Goal: Task Accomplishment & Management: Manage account settings

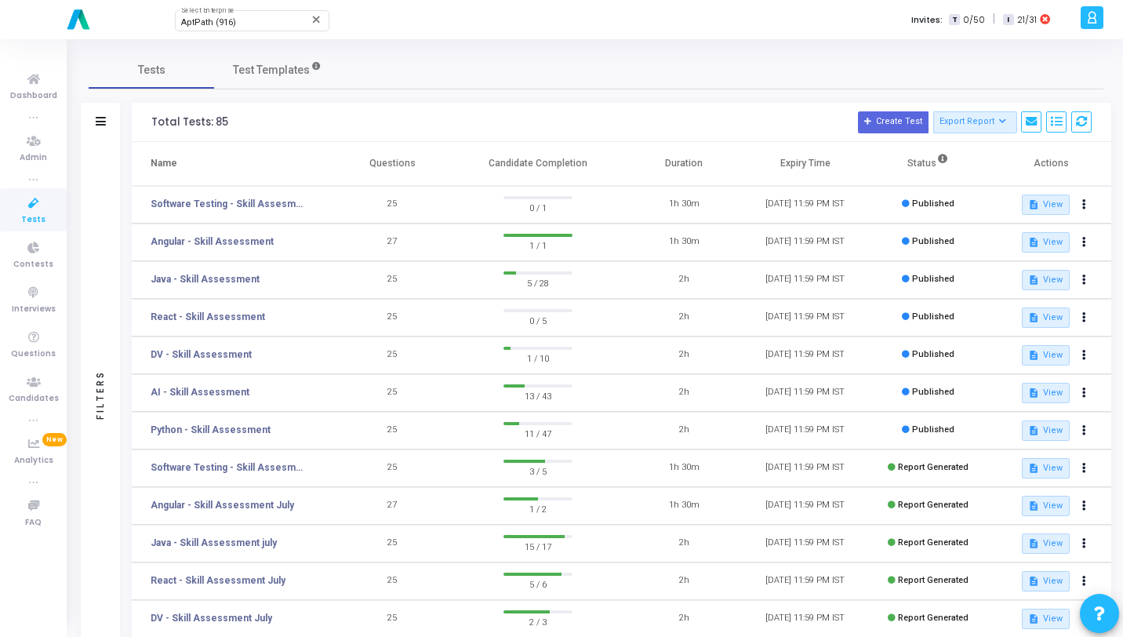
click at [42, 200] on icon at bounding box center [33, 204] width 33 height 20
click at [97, 117] on icon at bounding box center [101, 121] width 10 height 9
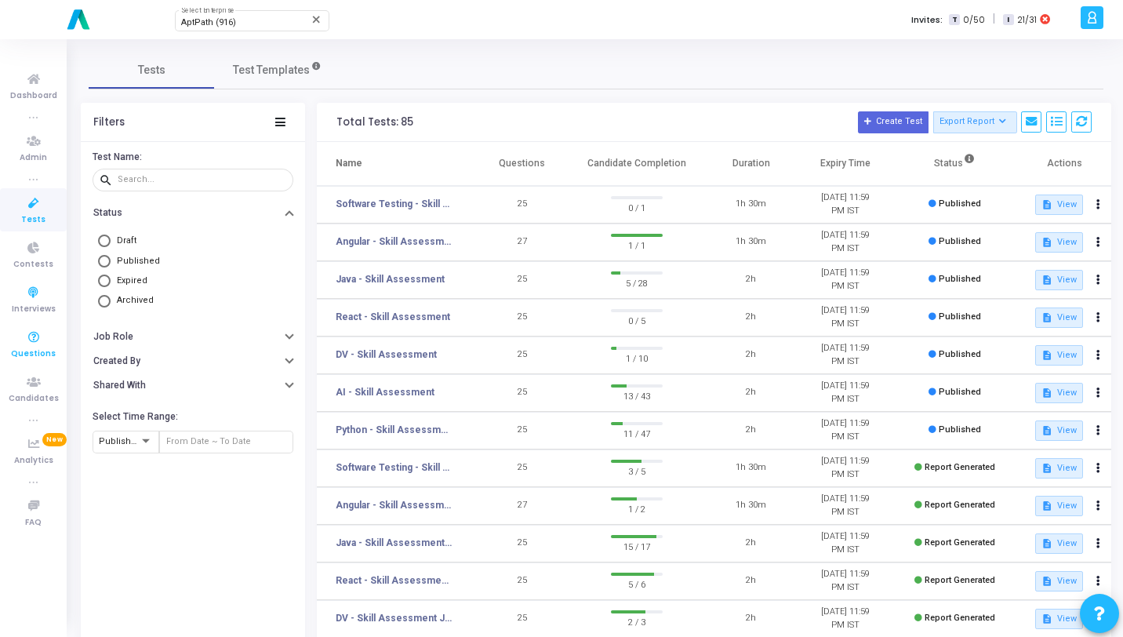
click at [28, 348] on span "Questions" at bounding box center [33, 354] width 45 height 13
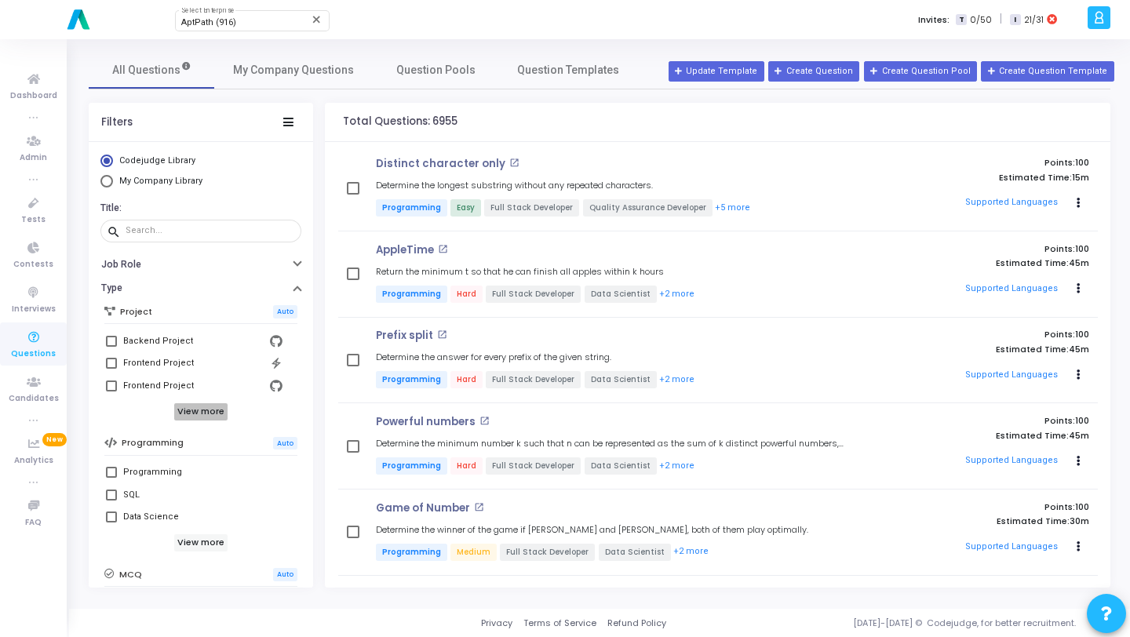
click at [211, 412] on h6 "View more" at bounding box center [201, 411] width 54 height 17
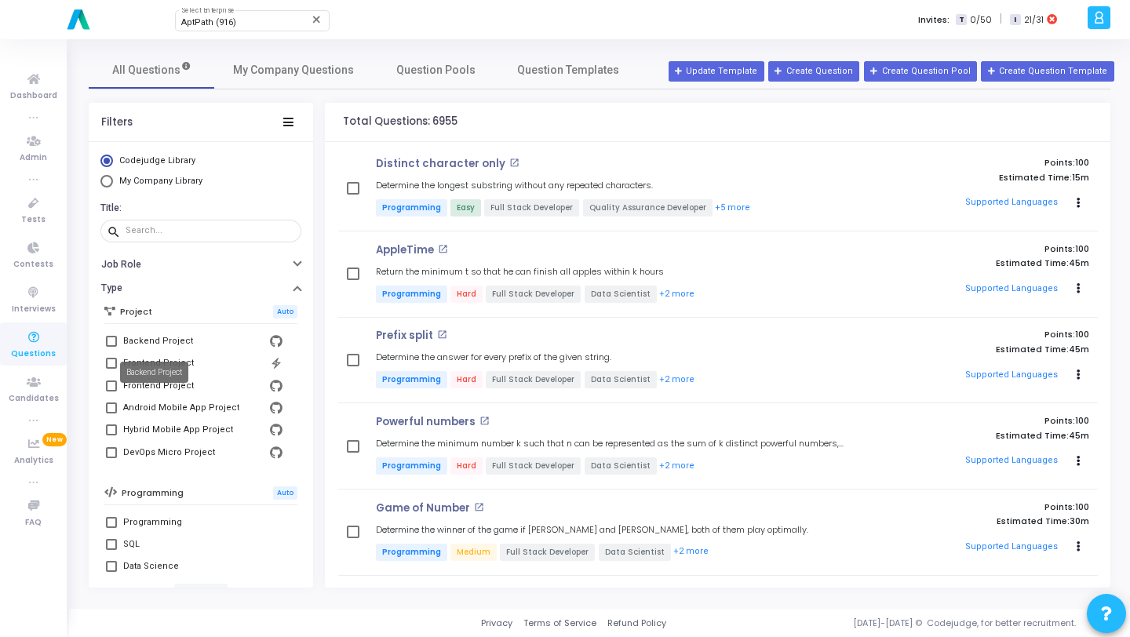
click at [171, 340] on div "Backend Project" at bounding box center [158, 341] width 70 height 19
click at [111, 347] on input "Backend Project" at bounding box center [111, 347] width 1 height 1
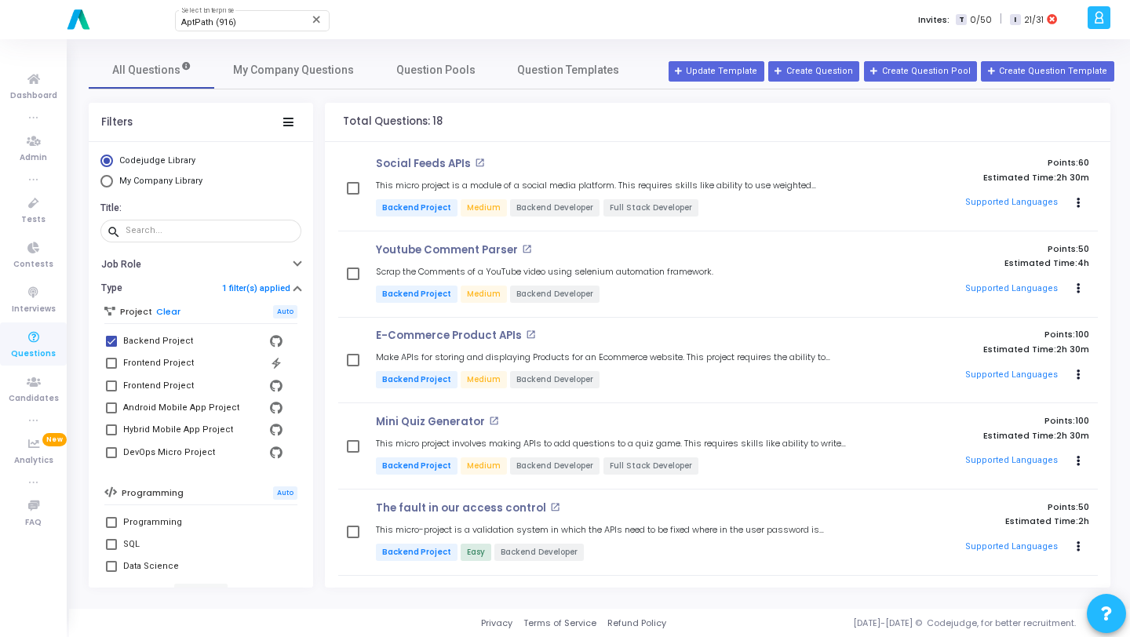
click at [171, 340] on div "Backend Project" at bounding box center [158, 341] width 70 height 19
click at [111, 347] on input "Backend Project" at bounding box center [111, 347] width 1 height 1
checkbox input "false"
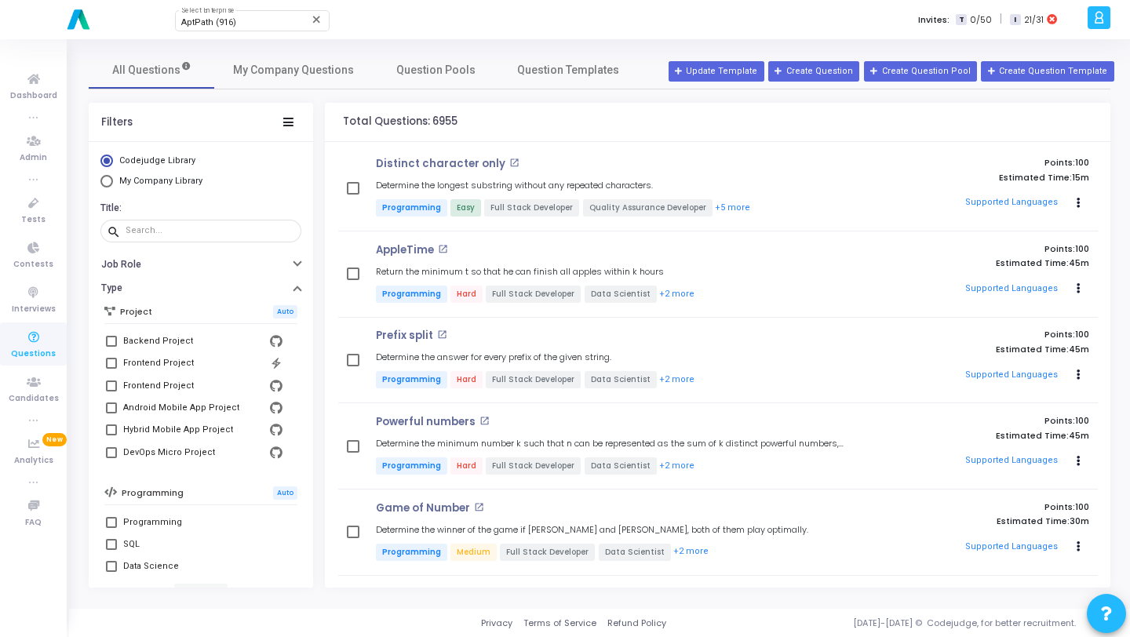
click at [314, 408] on div "Filters Codejudge Library My Company Library Title: search Job Role Type Projec…" at bounding box center [599, 345] width 1021 height 485
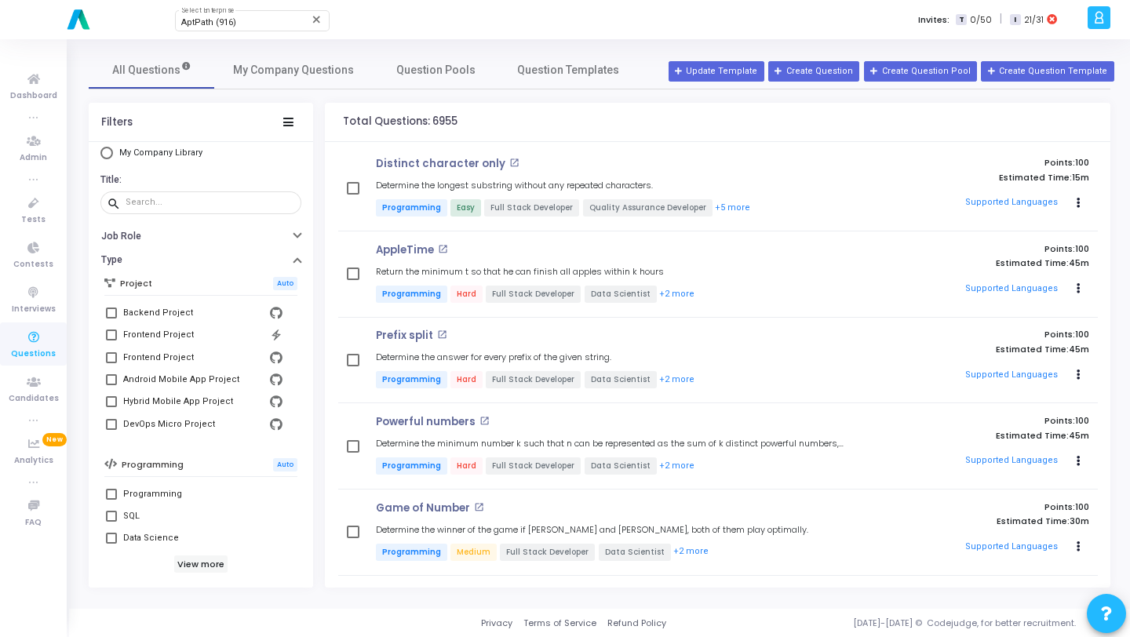
scroll to position [31, 0]
click at [162, 333] on div "Frontend Project" at bounding box center [158, 331] width 71 height 19
click at [111, 337] on input "Frontend Project" at bounding box center [111, 337] width 1 height 1
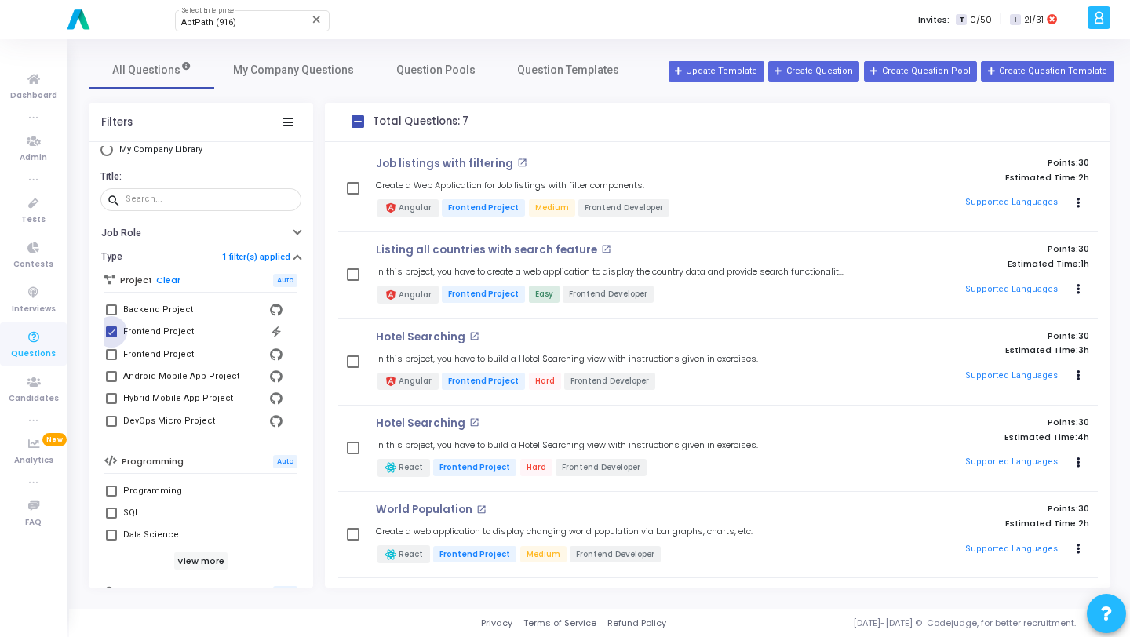
click at [162, 333] on div "Frontend Project" at bounding box center [158, 331] width 71 height 19
click at [111, 337] on input "Frontend Project" at bounding box center [111, 337] width 1 height 1
checkbox input "false"
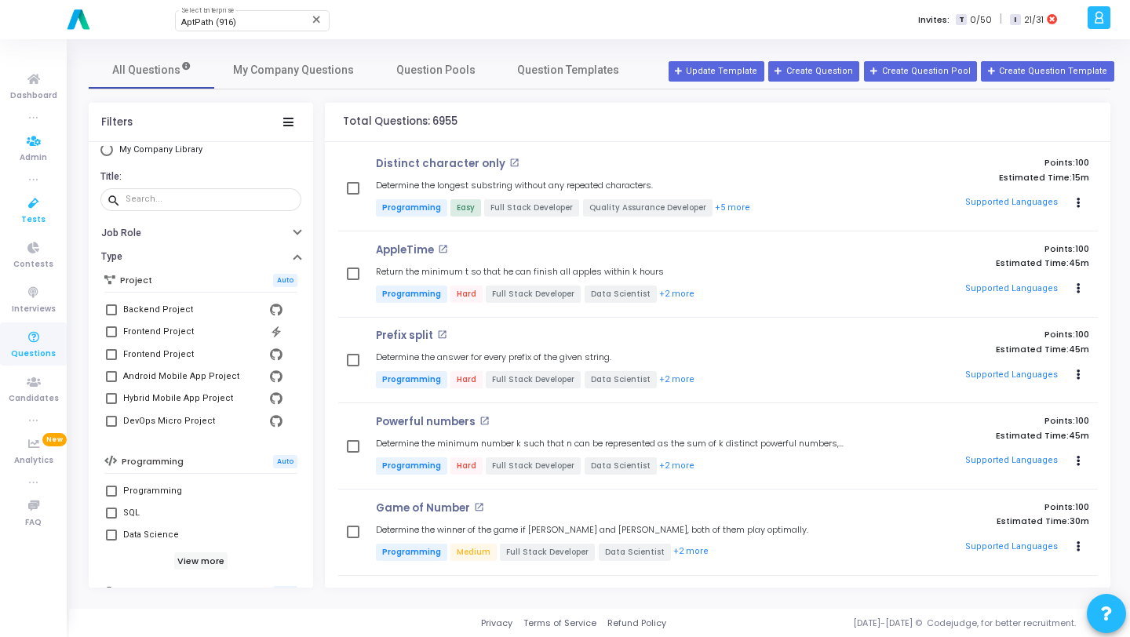
click at [40, 197] on icon at bounding box center [33, 204] width 33 height 20
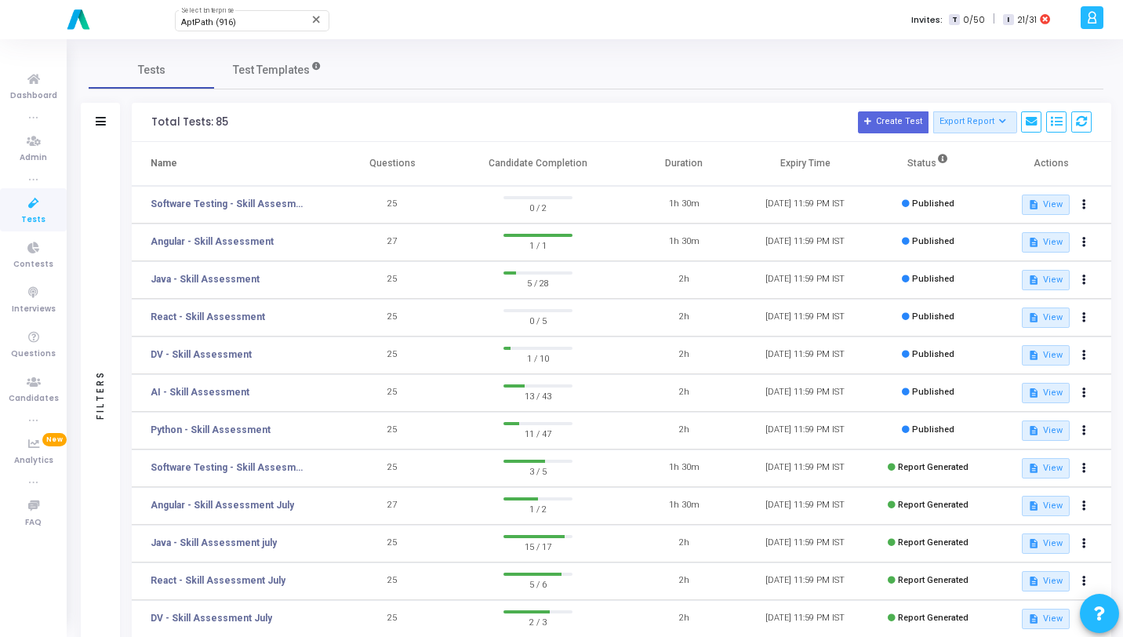
click at [39, 203] on icon at bounding box center [33, 204] width 33 height 20
click at [462, 37] on div "AptPath (916) Select Enterprise close Invites: T 0/50 | I 21/31" at bounding box center [617, 19] width 920 height 39
click at [31, 346] on icon at bounding box center [33, 338] width 33 height 20
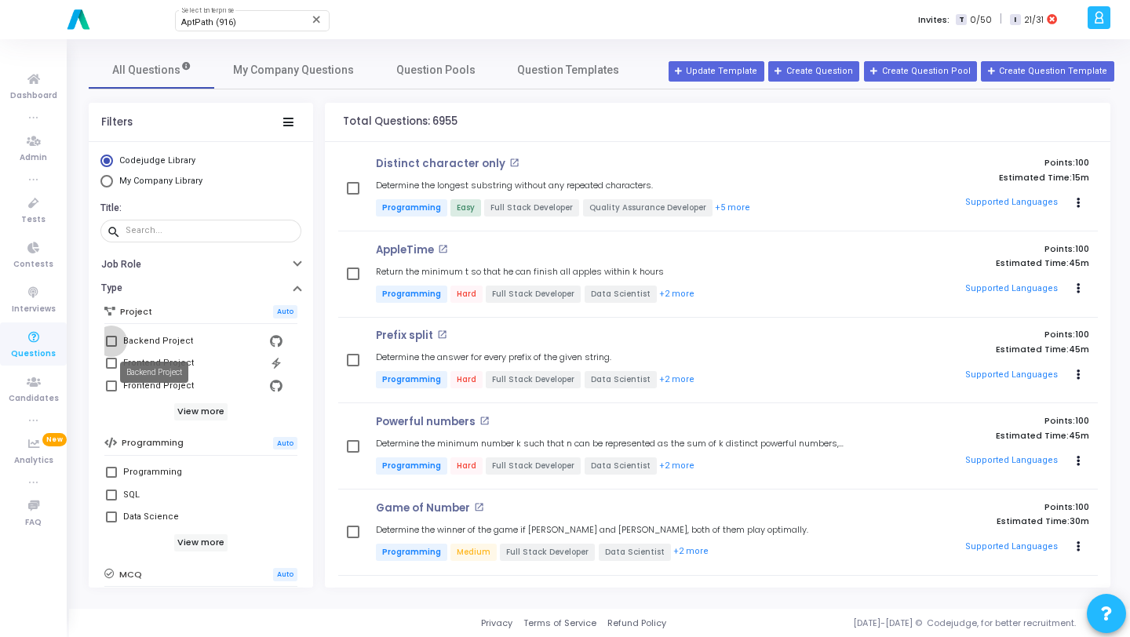
click at [165, 340] on div "Backend Project" at bounding box center [158, 341] width 70 height 19
click at [111, 347] on input "Backend Project" at bounding box center [111, 347] width 1 height 1
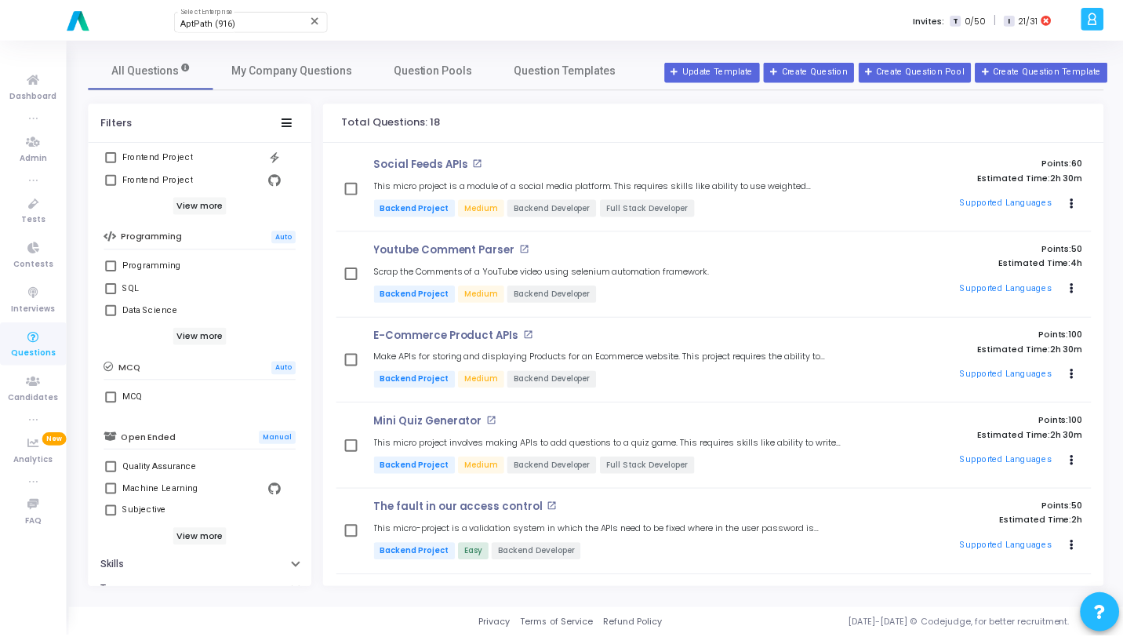
scroll to position [133, 0]
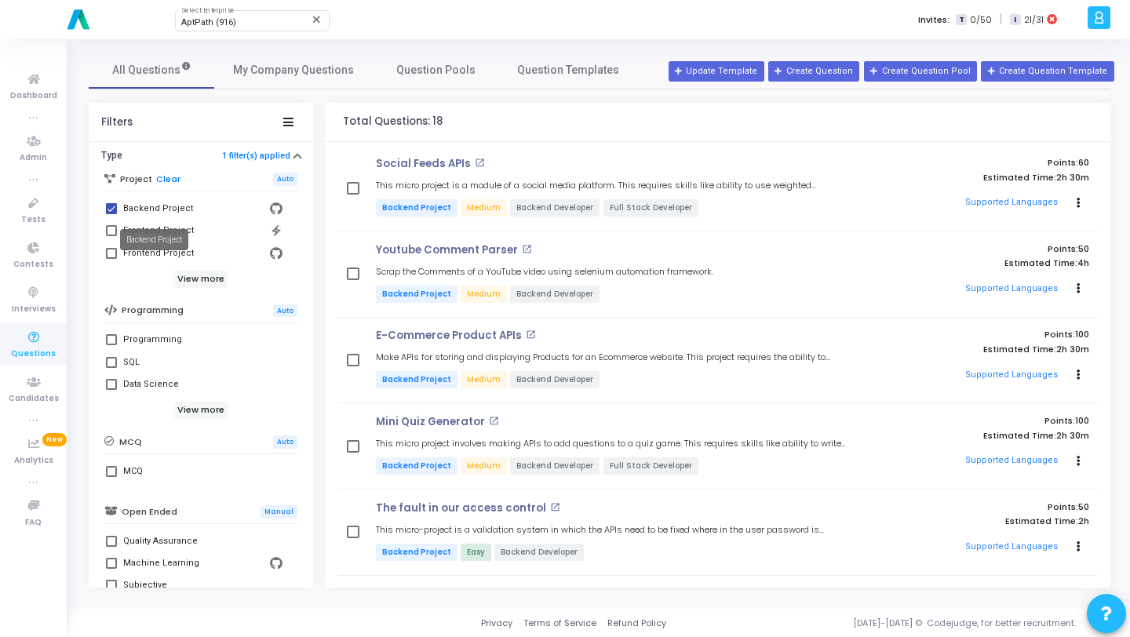
click at [153, 207] on div "Backend Project" at bounding box center [158, 208] width 70 height 19
click at [111, 214] on input "Backend Project" at bounding box center [111, 214] width 1 height 1
checkbox input "false"
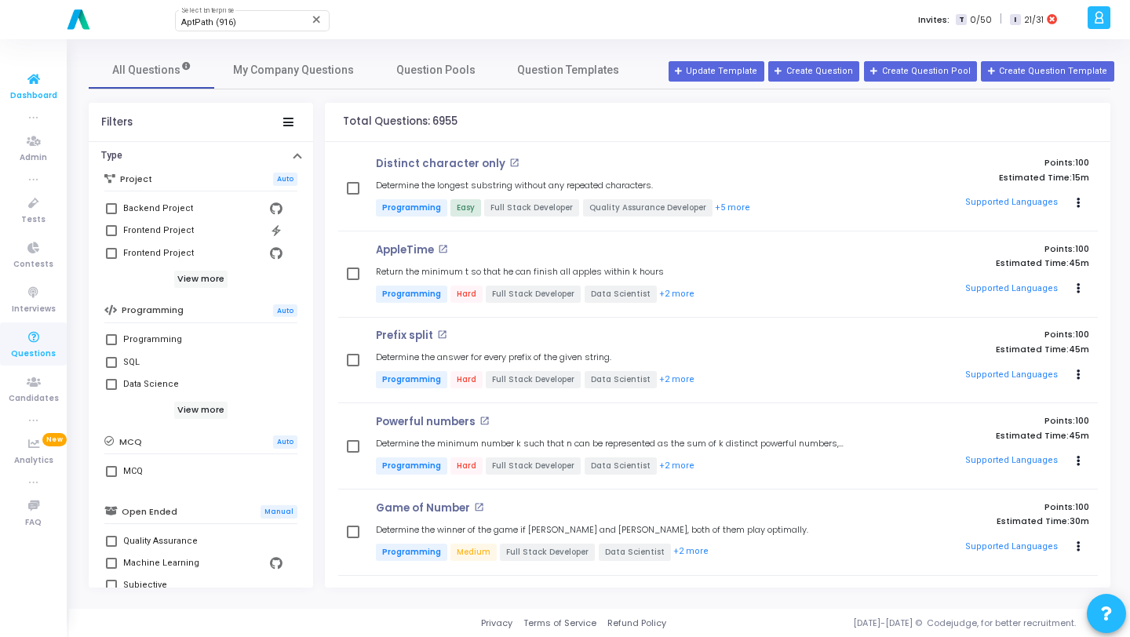
click at [26, 101] on span "Dashboard" at bounding box center [33, 95] width 47 height 13
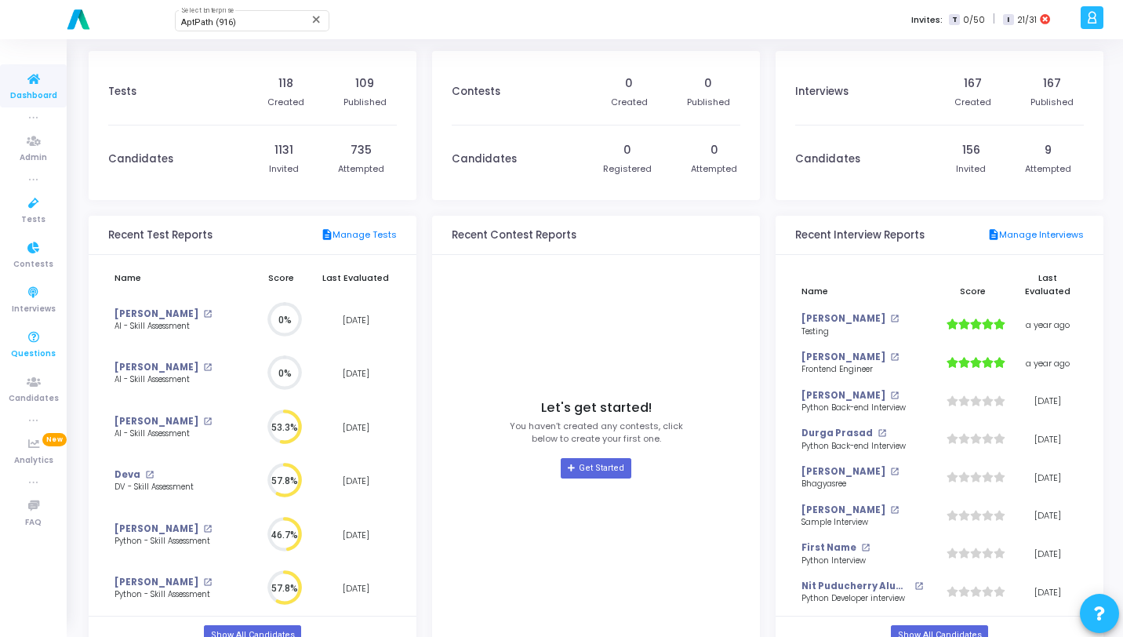
click at [43, 350] on span "Questions" at bounding box center [33, 354] width 45 height 13
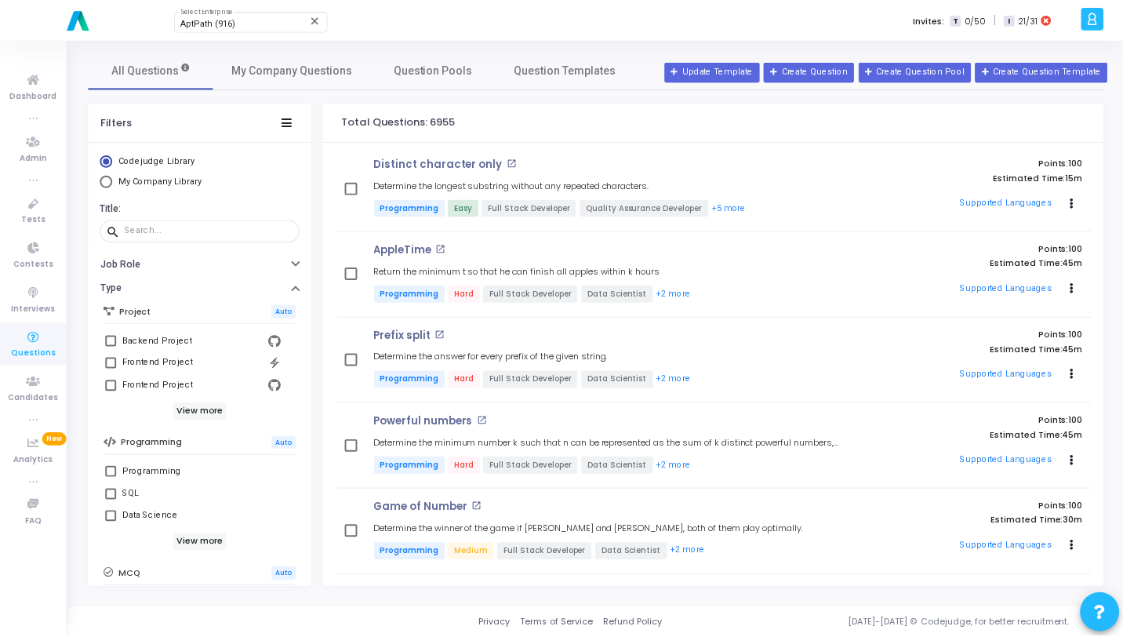
scroll to position [138, 0]
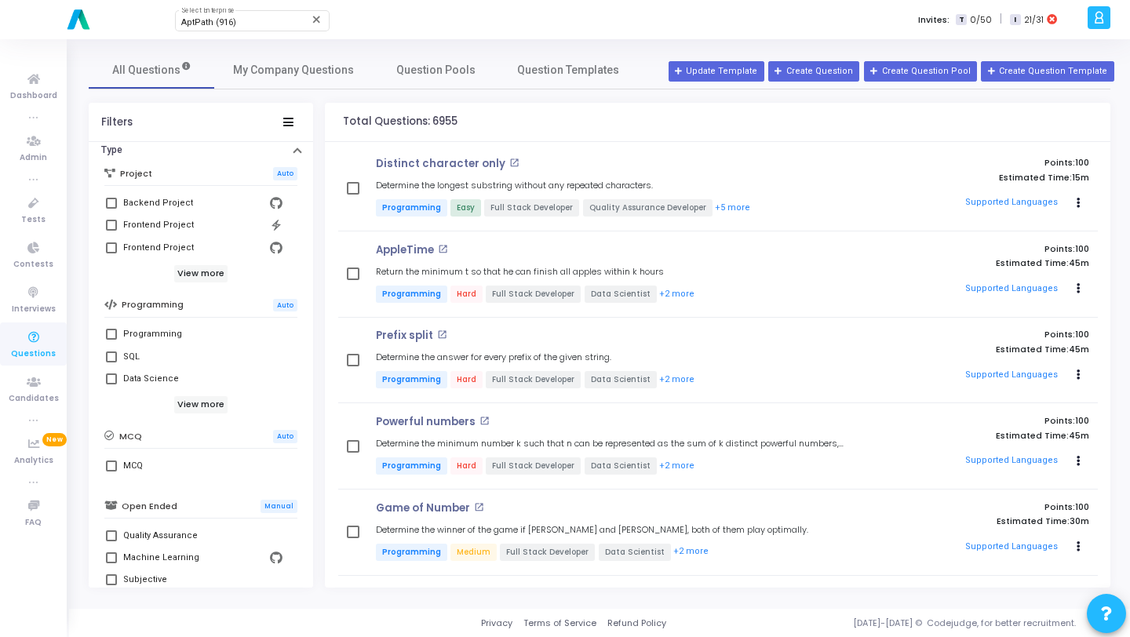
click at [226, 408] on div "View more" at bounding box center [200, 404] width 193 height 17
click at [216, 401] on h6 "View more" at bounding box center [201, 404] width 54 height 17
click at [38, 77] on icon at bounding box center [33, 80] width 33 height 20
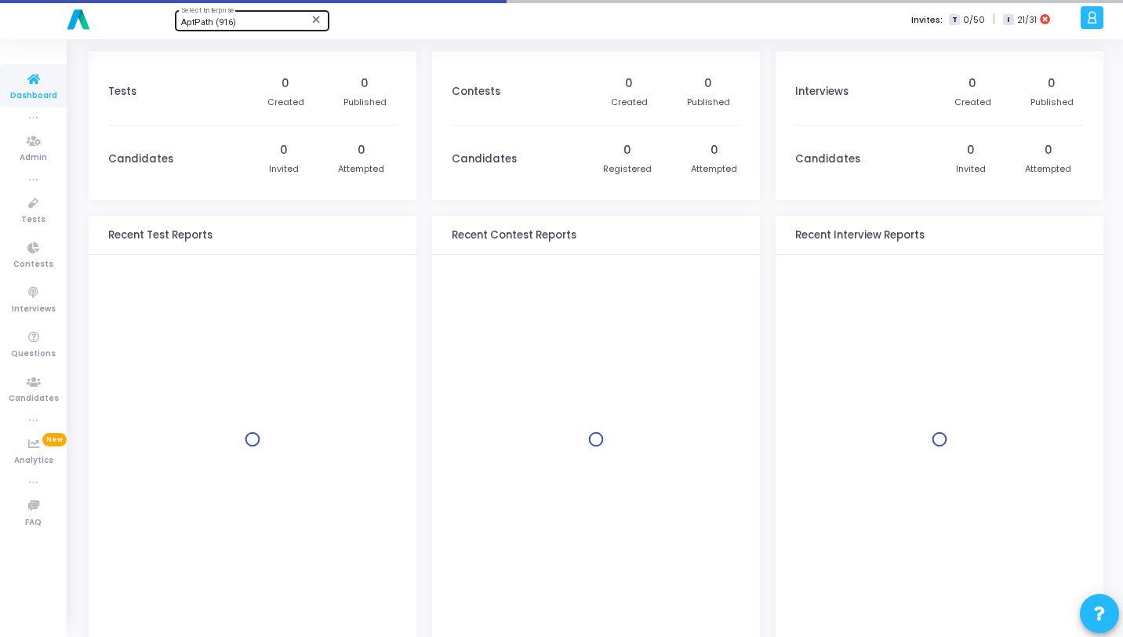
click at [208, 27] on span "AptPath (916)" at bounding box center [208, 22] width 55 height 10
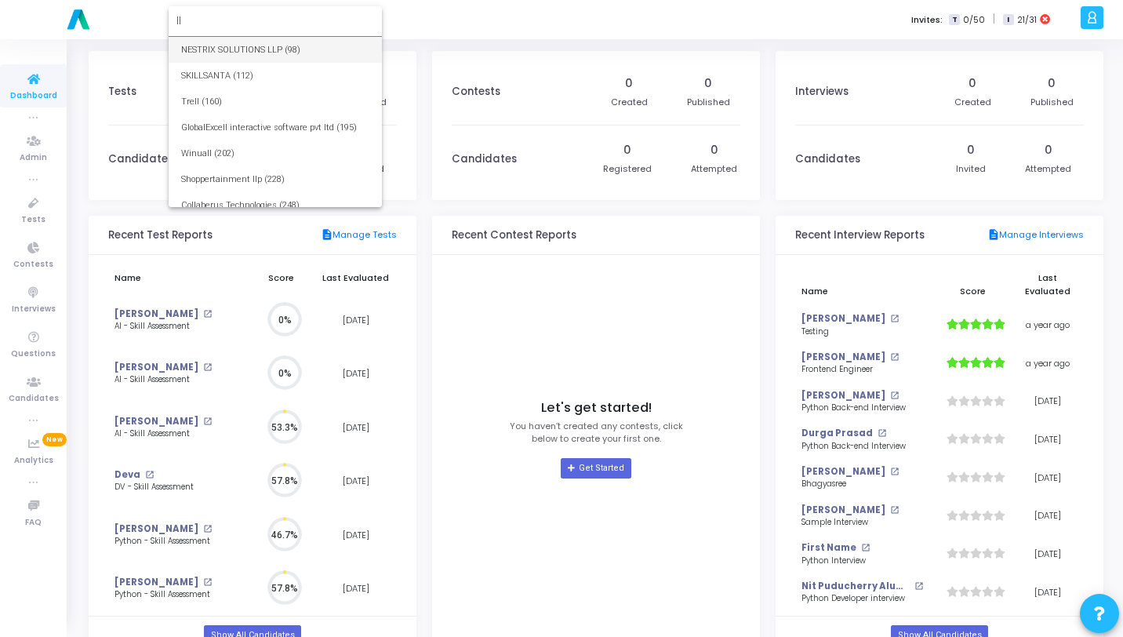
scroll to position [35, 16]
type input "l"
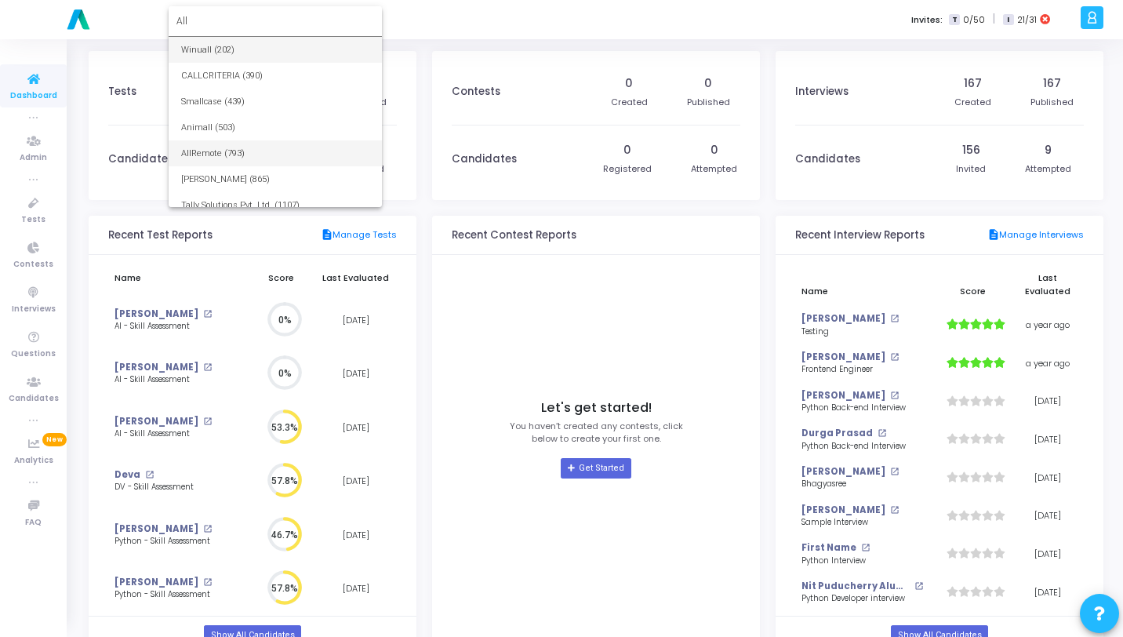
type input "All"
click at [237, 155] on span "AllRemote (793)" at bounding box center [275, 153] width 188 height 26
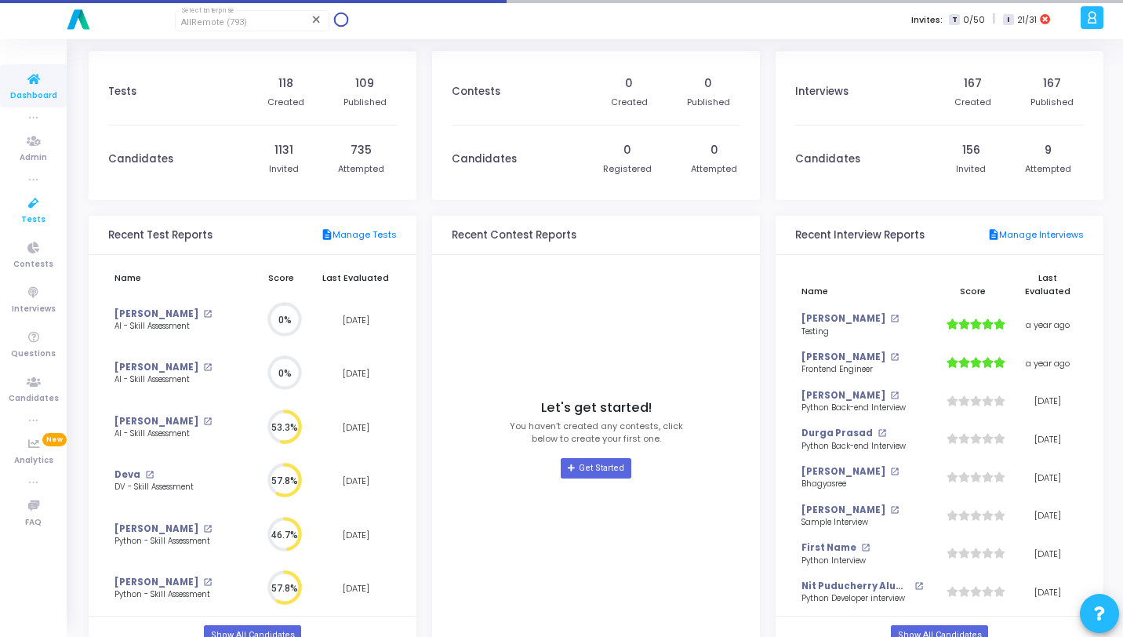
click at [25, 196] on icon at bounding box center [33, 204] width 33 height 20
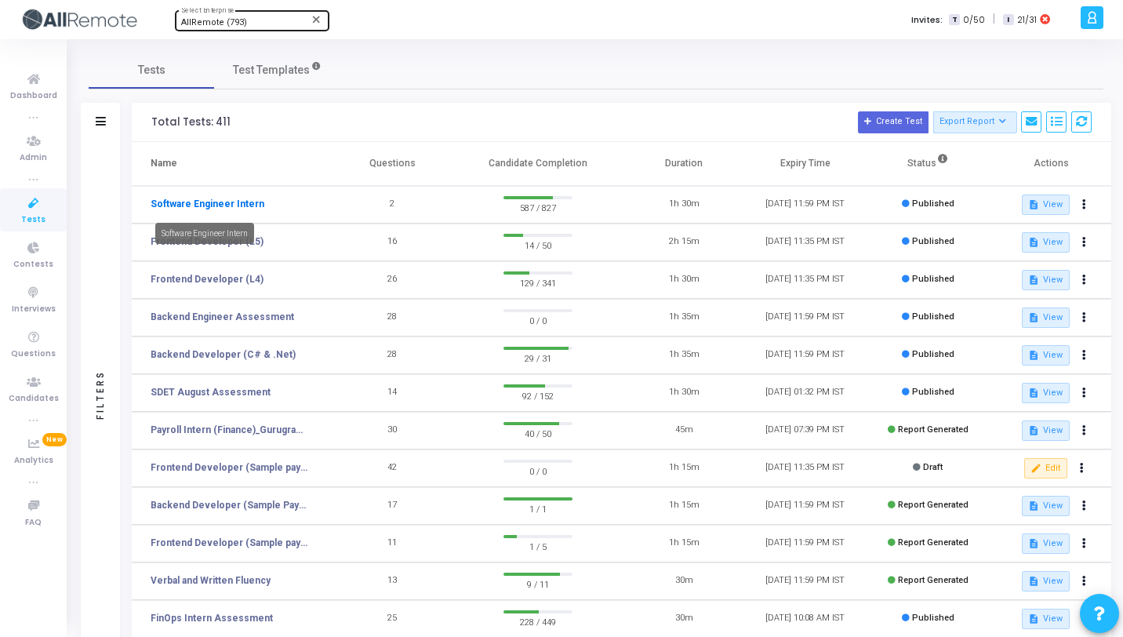
click at [218, 202] on link "Software Engineer Intern" at bounding box center [208, 204] width 114 height 14
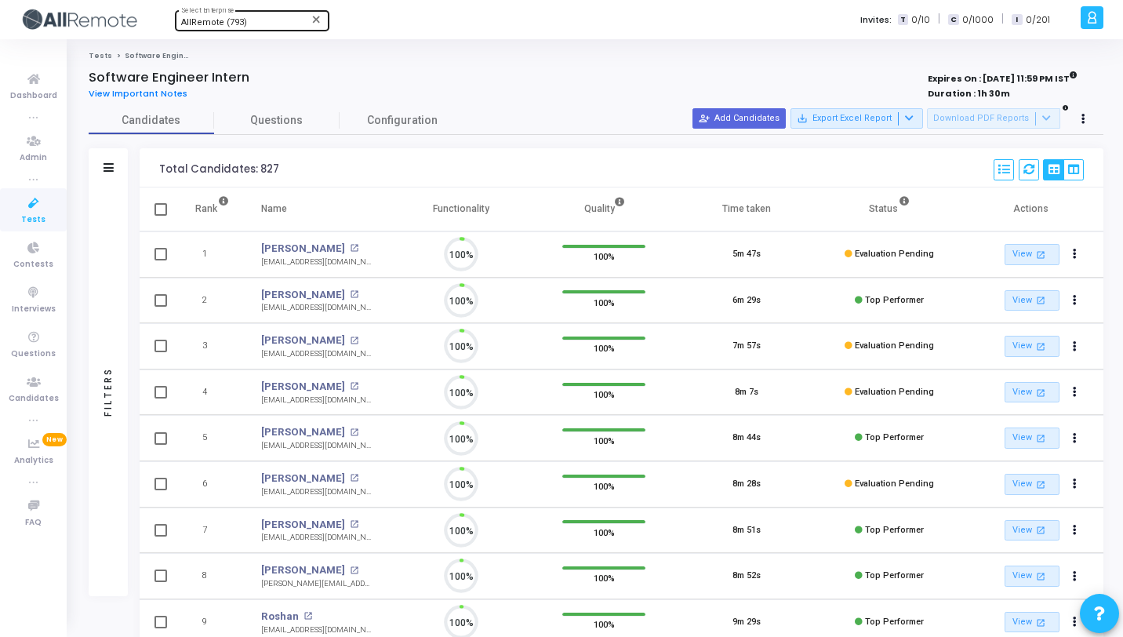
scroll to position [33, 40]
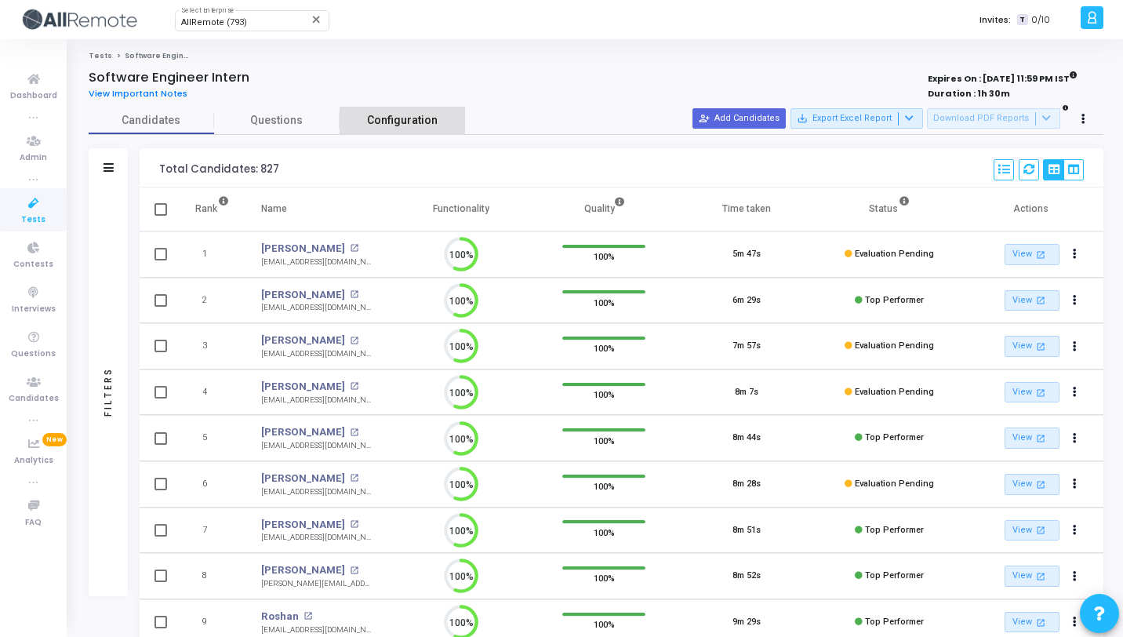
click at [421, 124] on span "Configuration" at bounding box center [402, 120] width 71 height 16
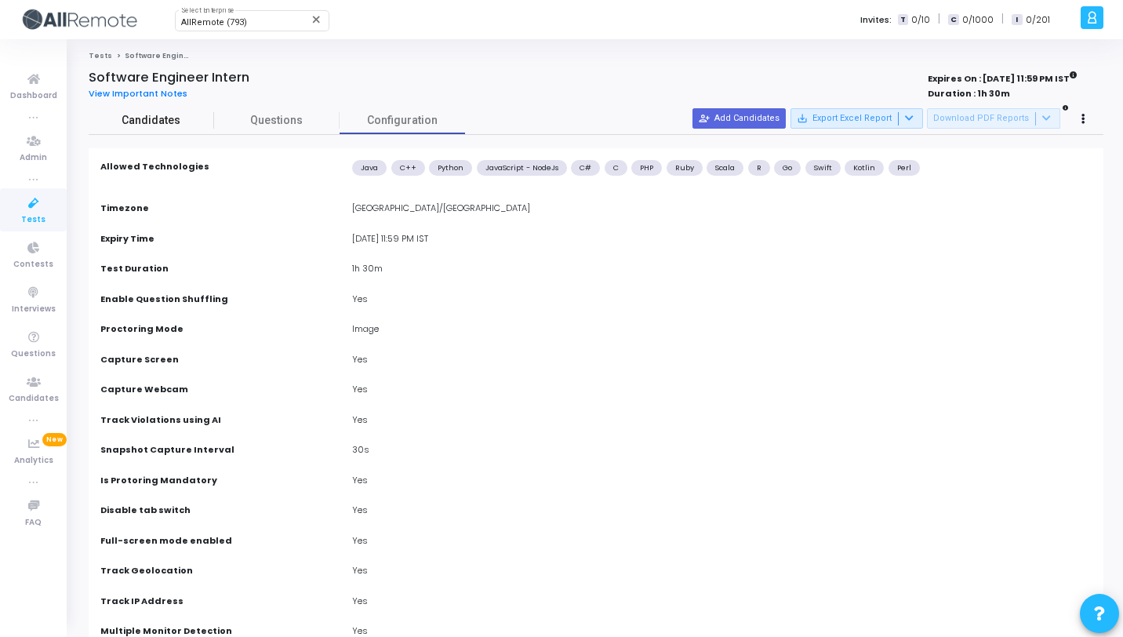
click at [155, 127] on span "Candidates" at bounding box center [152, 120] width 126 height 16
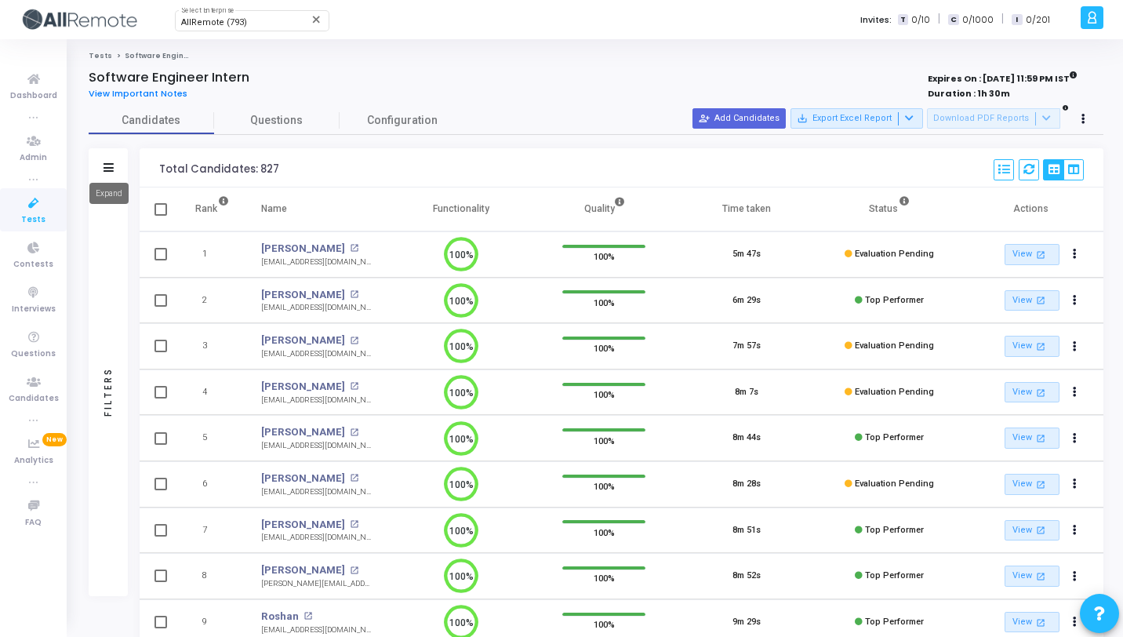
click at [110, 171] on icon at bounding box center [109, 167] width 10 height 9
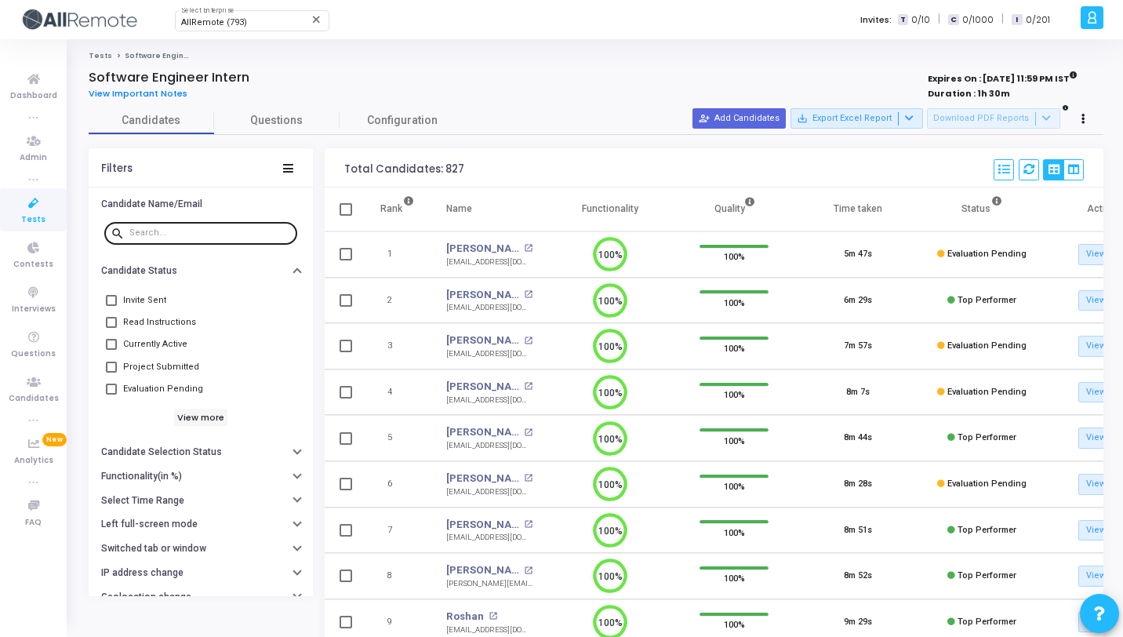
click at [172, 235] on input "text" at bounding box center [210, 232] width 162 height 9
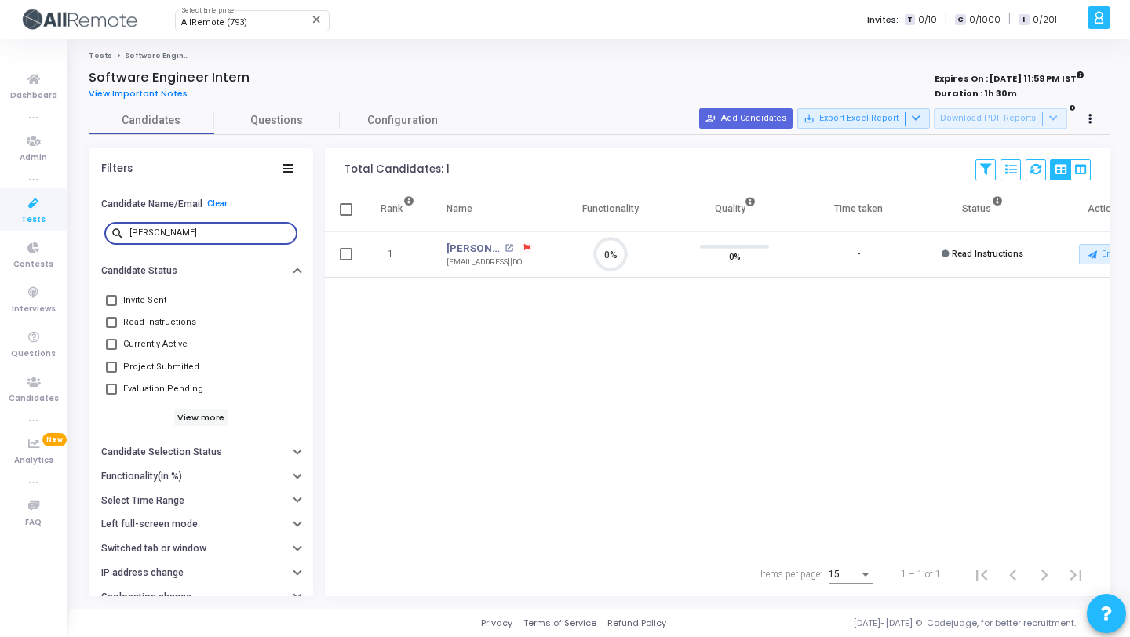
type input "Ayush arunam"
click at [529, 245] on icon at bounding box center [527, 248] width 6 height 6
click at [429, 114] on div at bounding box center [565, 318] width 1130 height 637
click at [428, 117] on span "Configuration" at bounding box center [402, 120] width 71 height 16
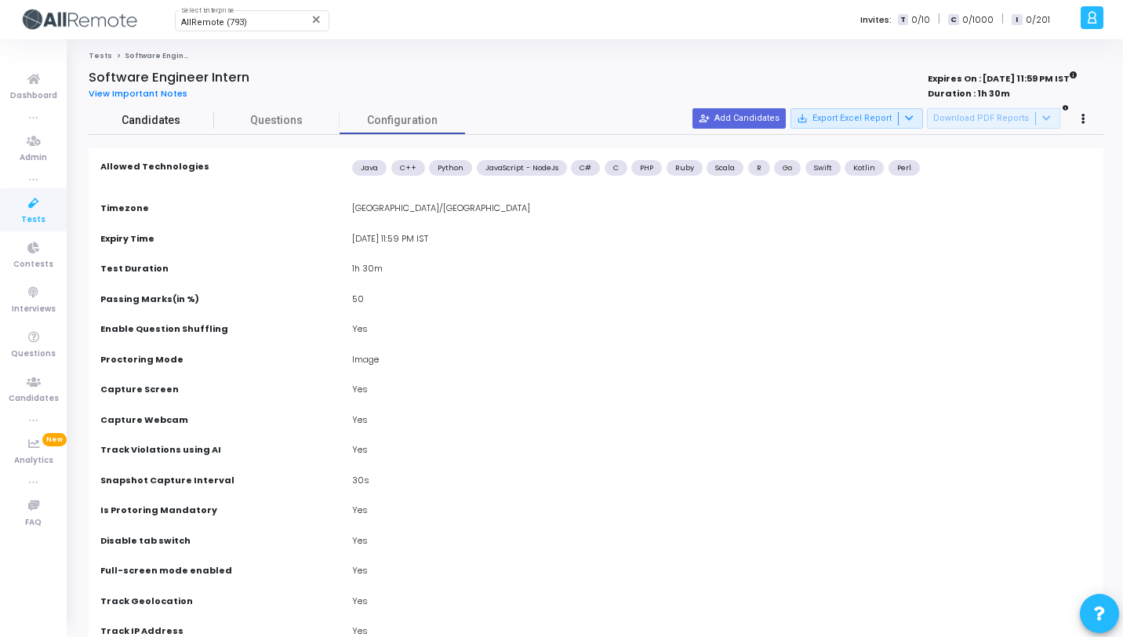
click at [178, 118] on span "Candidates" at bounding box center [152, 120] width 126 height 16
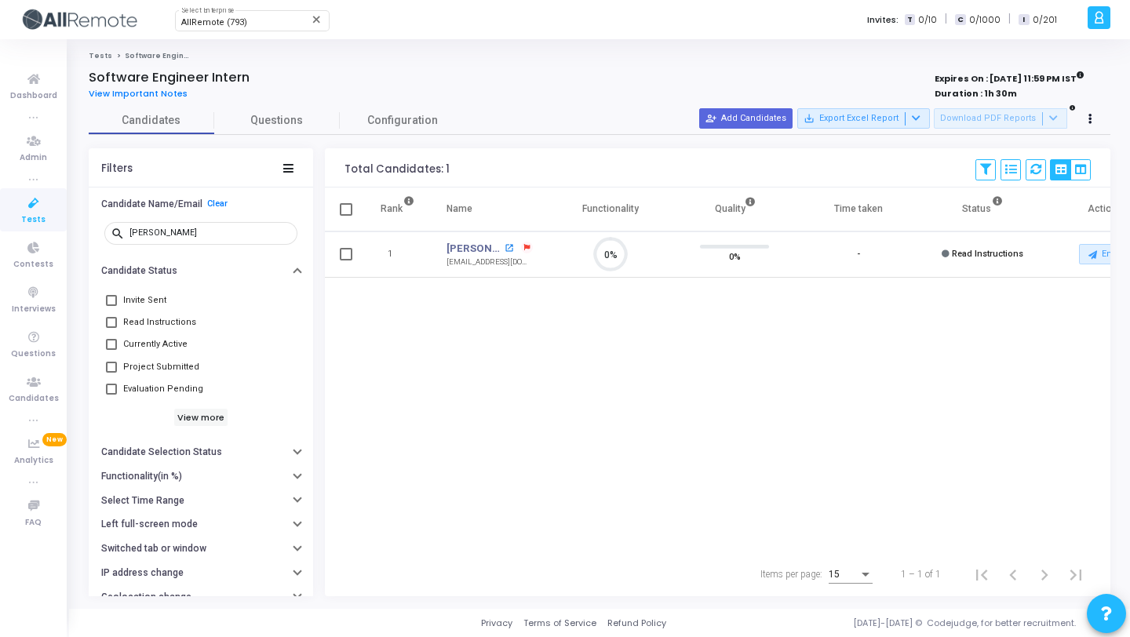
click at [512, 249] on mat-icon "open_in_new" at bounding box center [508, 248] width 9 height 9
click at [207, 205] on link "Clear" at bounding box center [217, 203] width 20 height 10
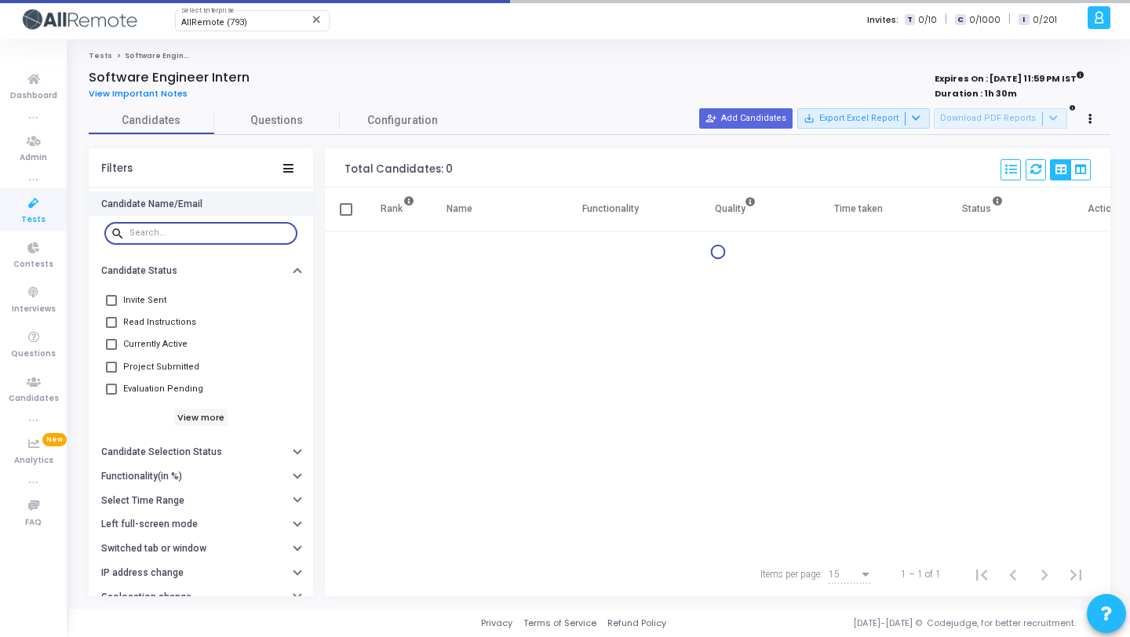
click at [190, 235] on input "text" at bounding box center [210, 232] width 162 height 9
paste input "Abhinav Rana"
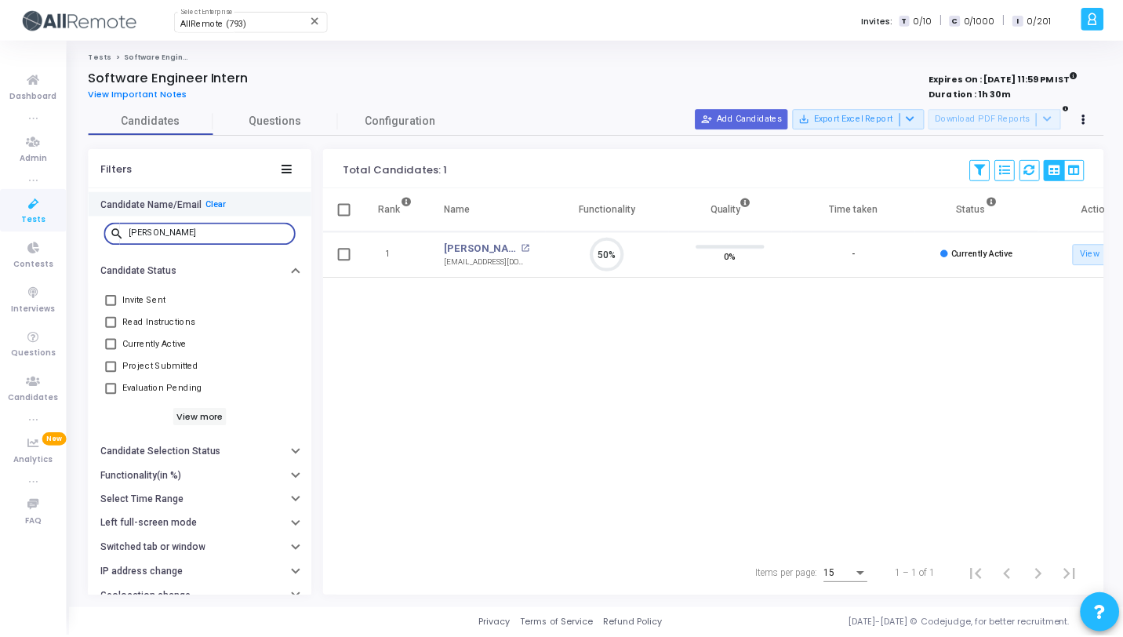
scroll to position [33, 40]
type input "Abhinav Rana"
click at [216, 202] on link "Clear" at bounding box center [217, 203] width 20 height 10
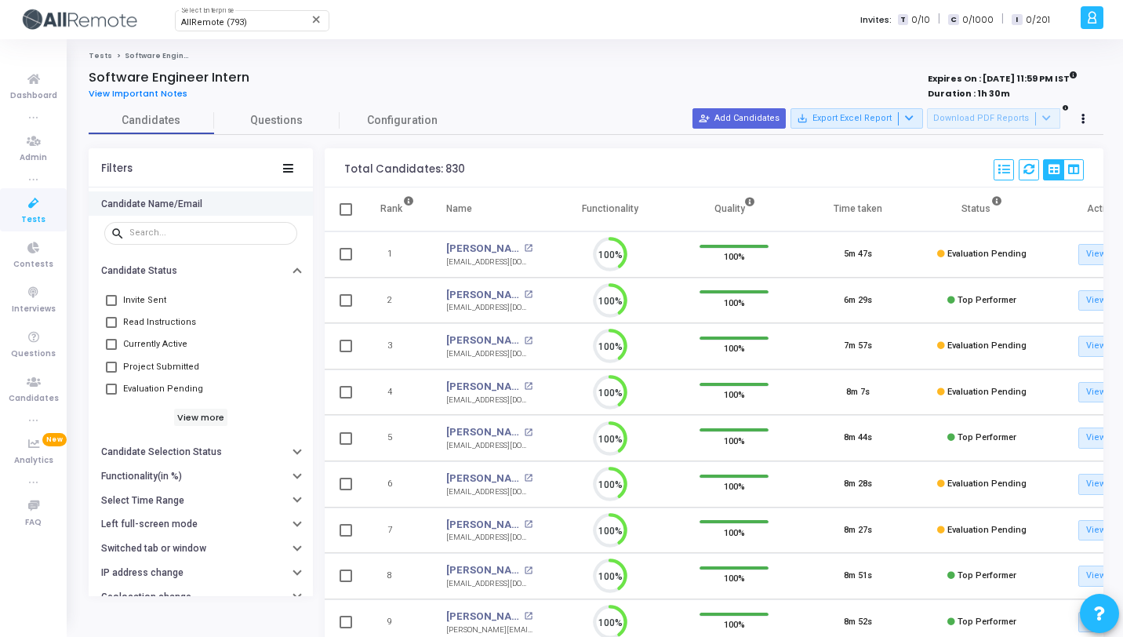
scroll to position [33, 40]
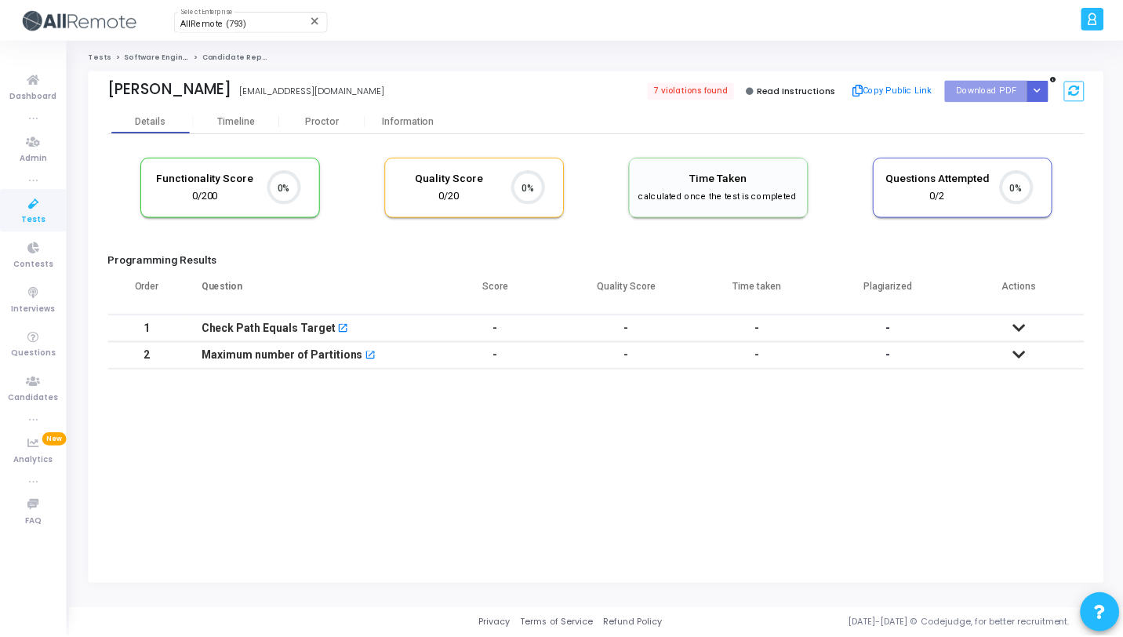
scroll to position [33, 40]
click at [334, 104] on div "Aayush Arunam aayushroy813@gmail.com 7 violations found Read Instructions Copy …" at bounding box center [599, 89] width 982 height 39
click at [337, 124] on div "Proctor" at bounding box center [324, 121] width 86 height 12
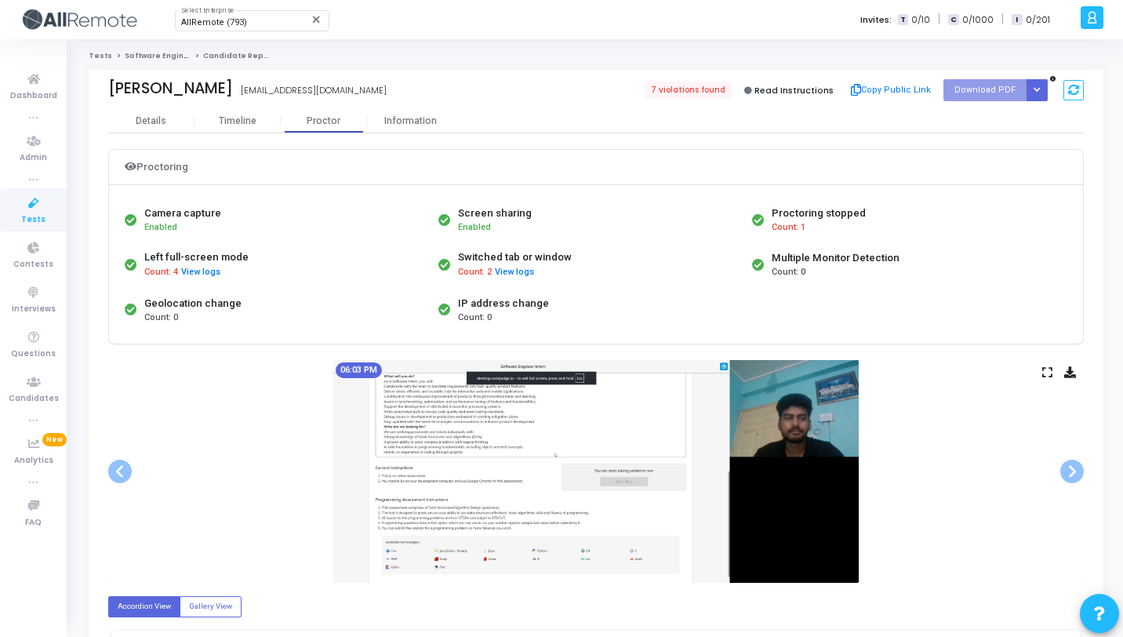
click at [1046, 370] on icon at bounding box center [1048, 372] width 10 height 9
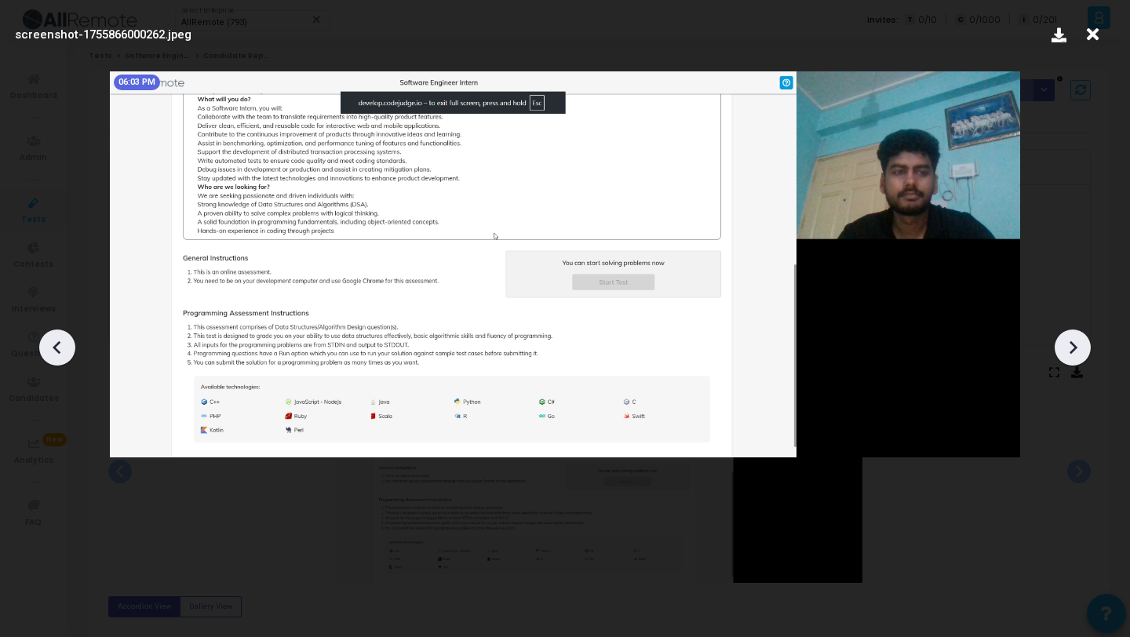
click at [1070, 356] on icon at bounding box center [1073, 348] width 24 height 24
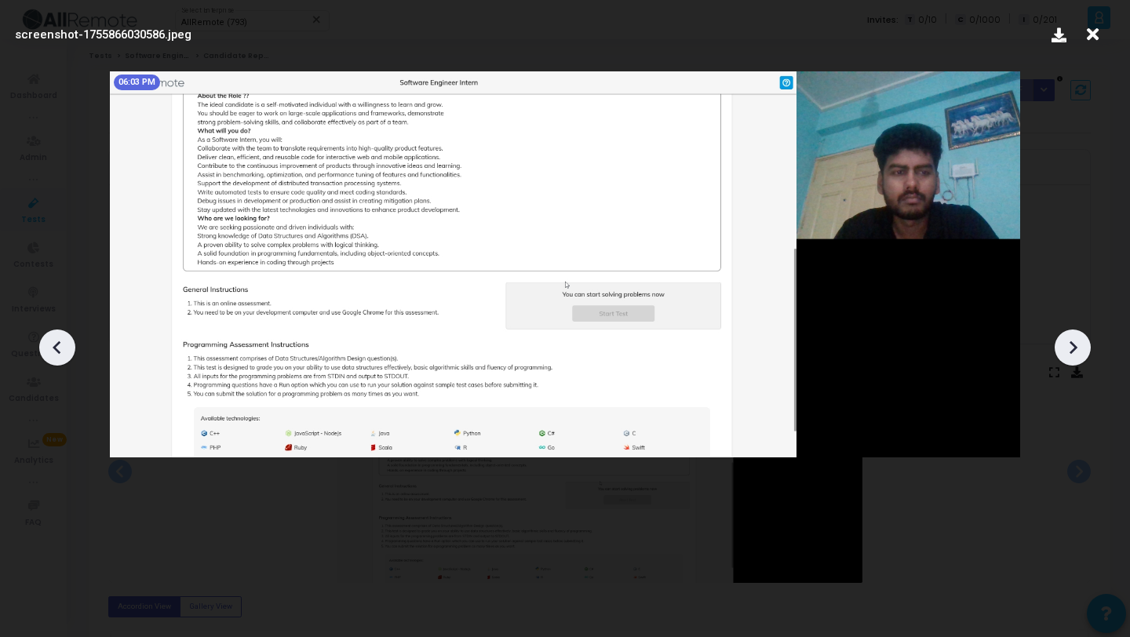
click at [1070, 356] on icon at bounding box center [1073, 348] width 24 height 24
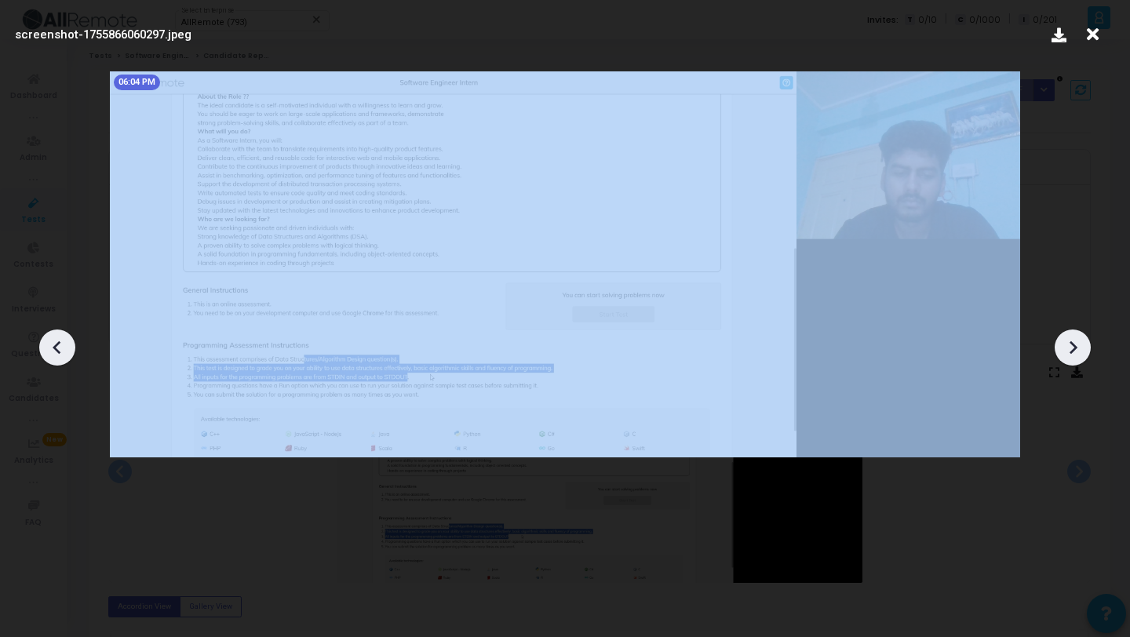
click at [1070, 356] on icon at bounding box center [1073, 348] width 24 height 24
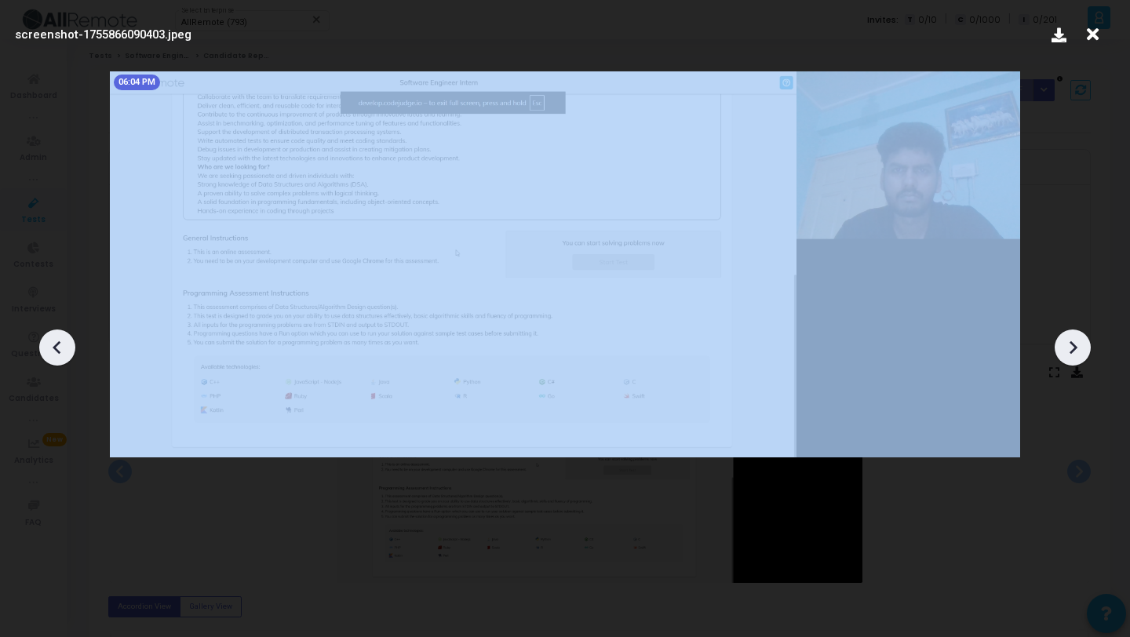
click at [1070, 356] on icon at bounding box center [1073, 348] width 24 height 24
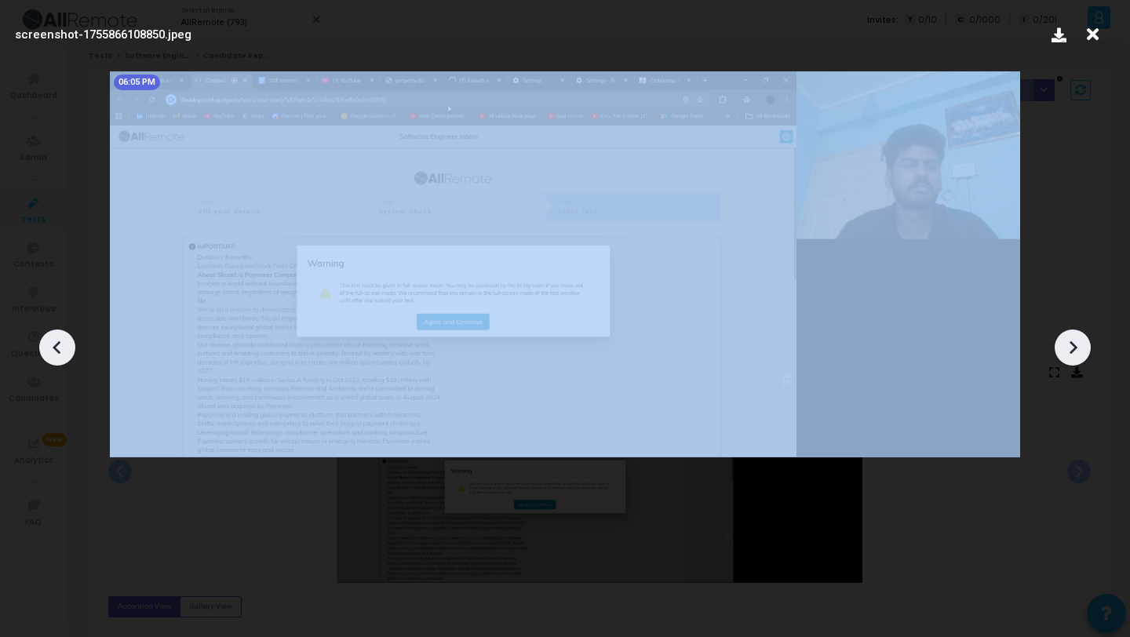
click at [1070, 356] on icon at bounding box center [1073, 348] width 24 height 24
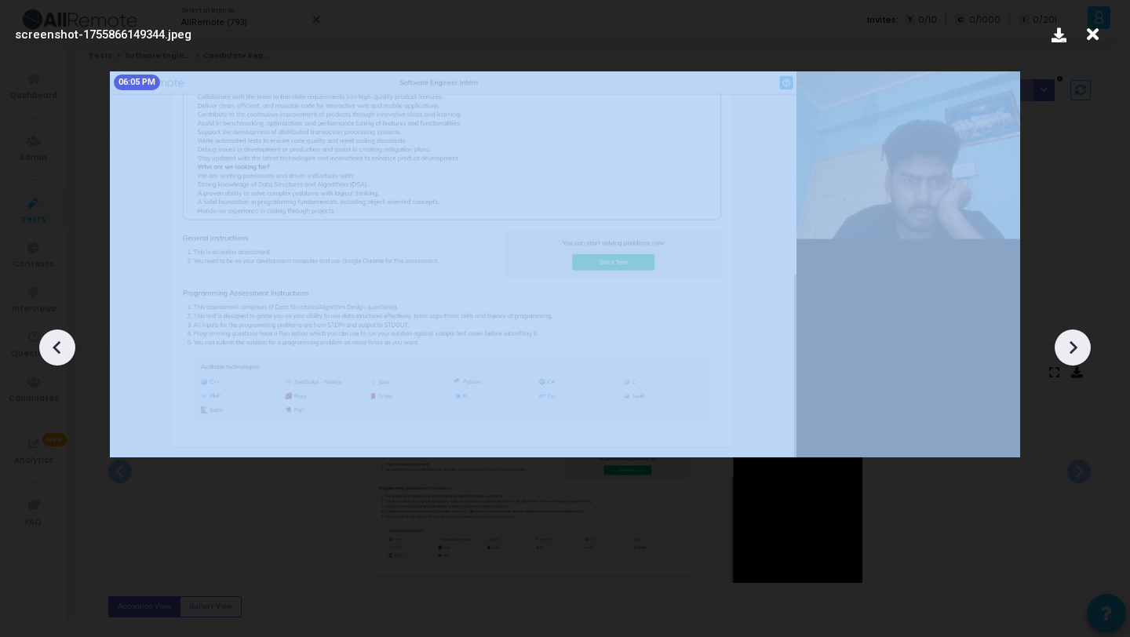
click at [1070, 356] on icon at bounding box center [1073, 348] width 24 height 24
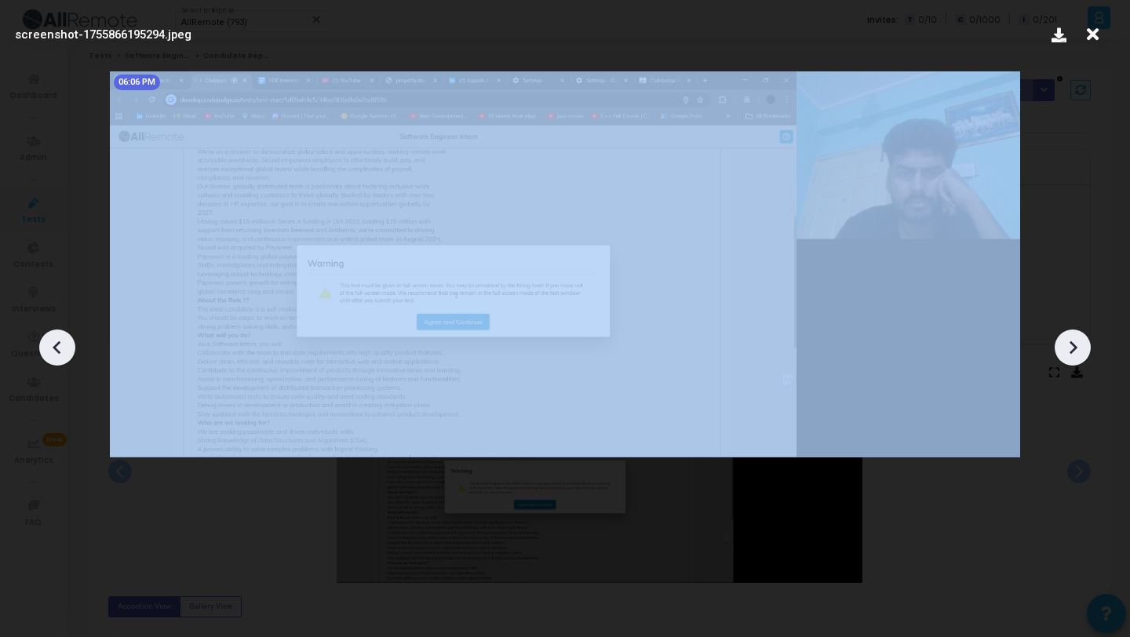
click at [1070, 356] on icon at bounding box center [1073, 348] width 24 height 24
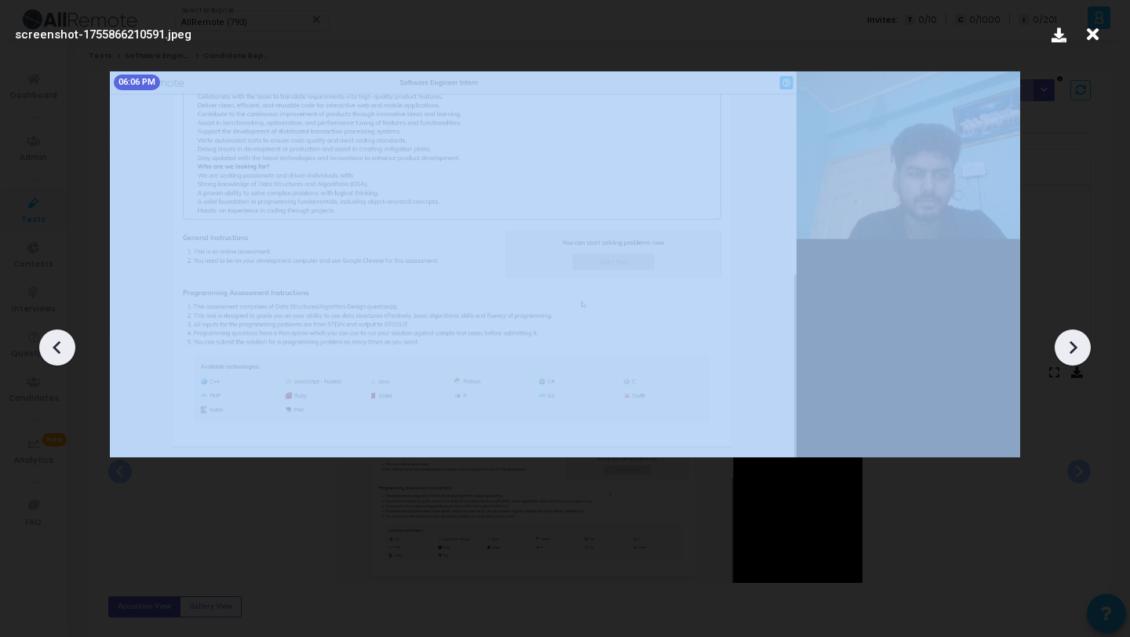
click at [1070, 356] on icon at bounding box center [1073, 348] width 24 height 24
click at [1070, 355] on icon at bounding box center [1073, 348] width 24 height 24
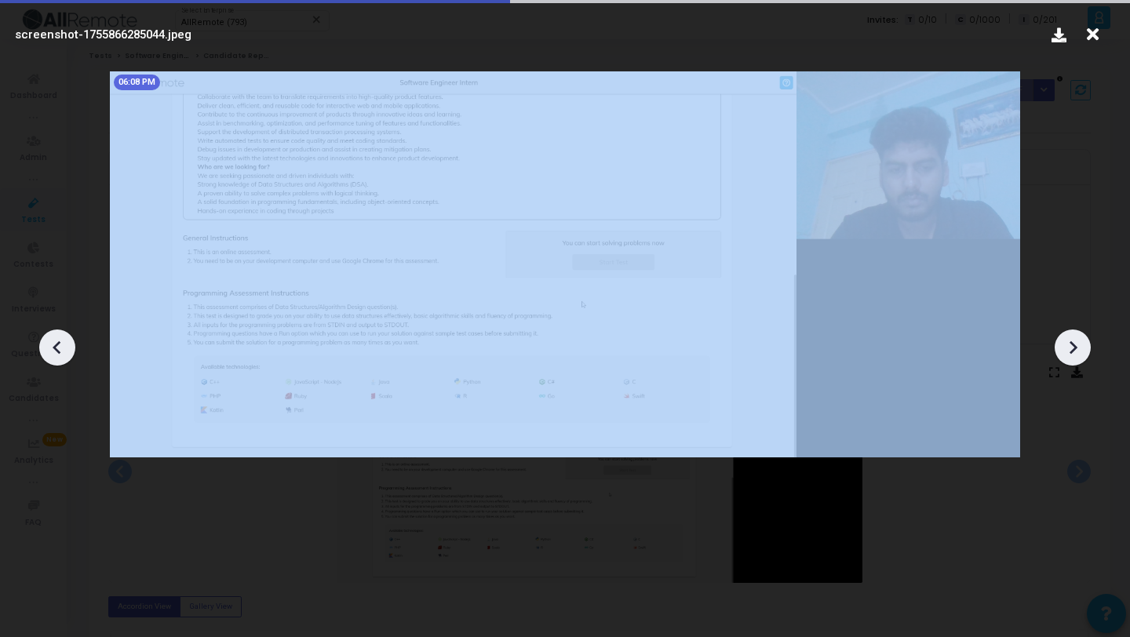
click at [1070, 355] on icon at bounding box center [1073, 348] width 24 height 24
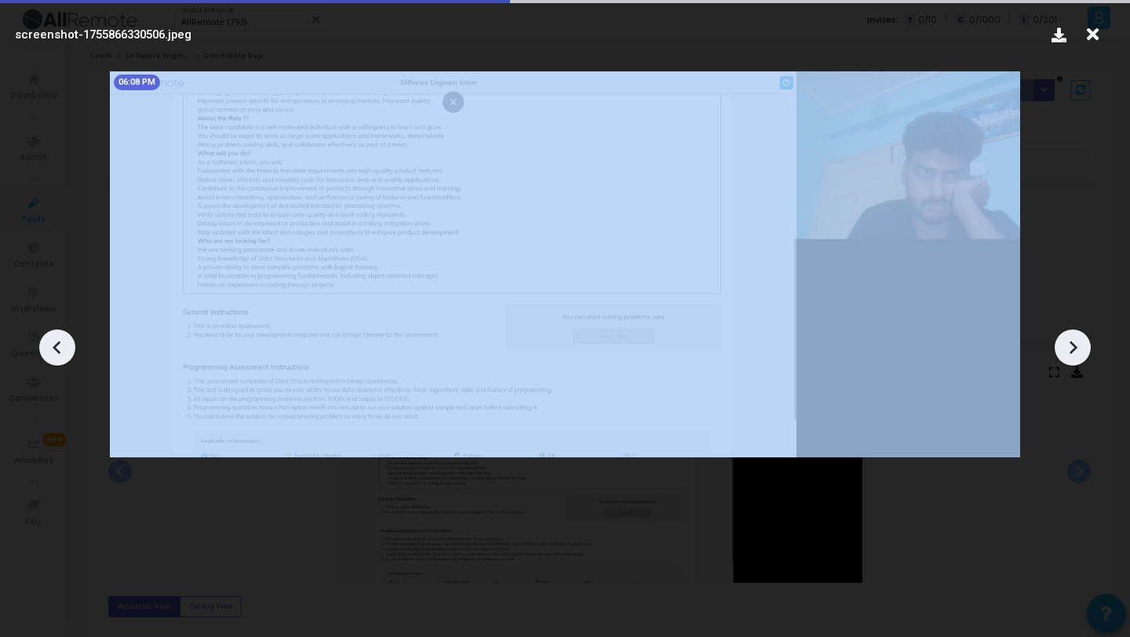
click at [1070, 355] on icon at bounding box center [1073, 348] width 24 height 24
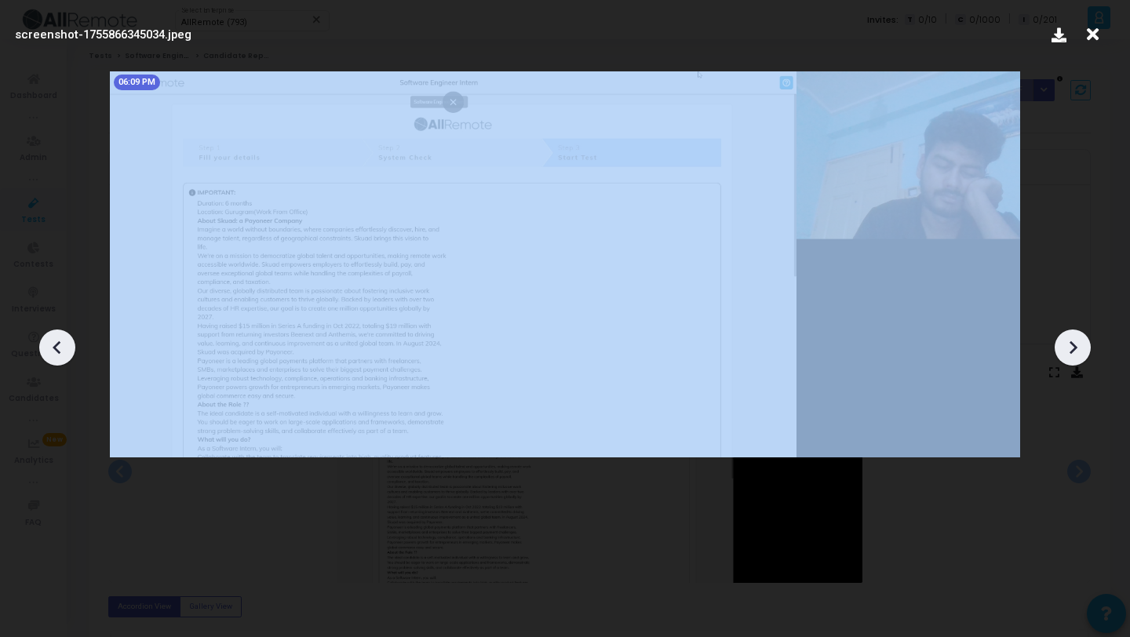
click at [1070, 355] on icon at bounding box center [1073, 348] width 24 height 24
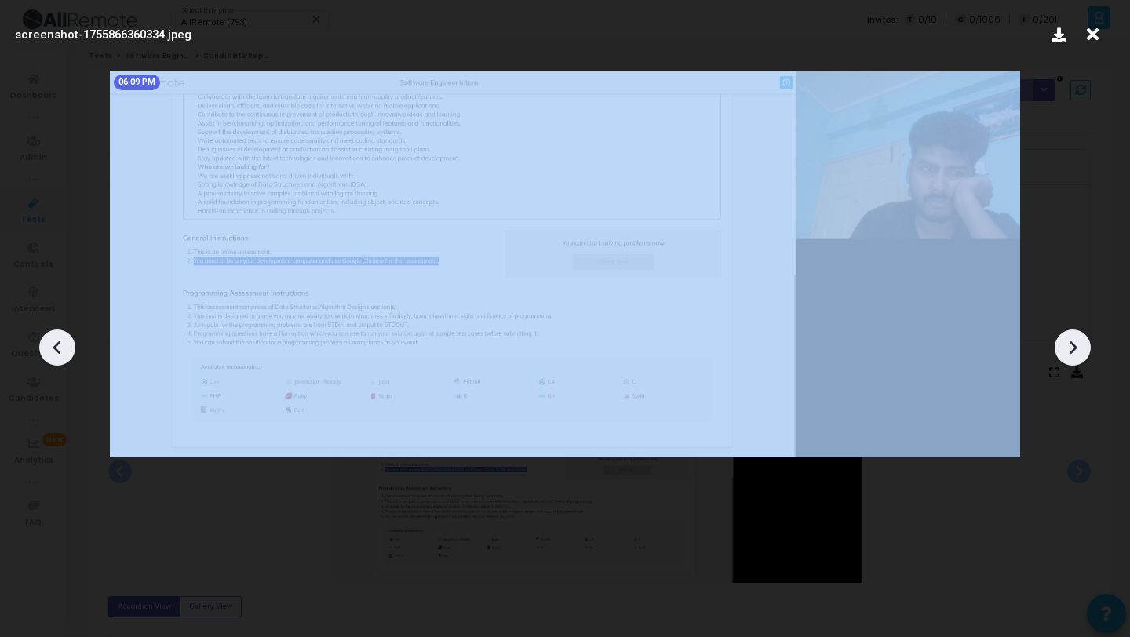
click at [1070, 355] on icon at bounding box center [1073, 348] width 24 height 24
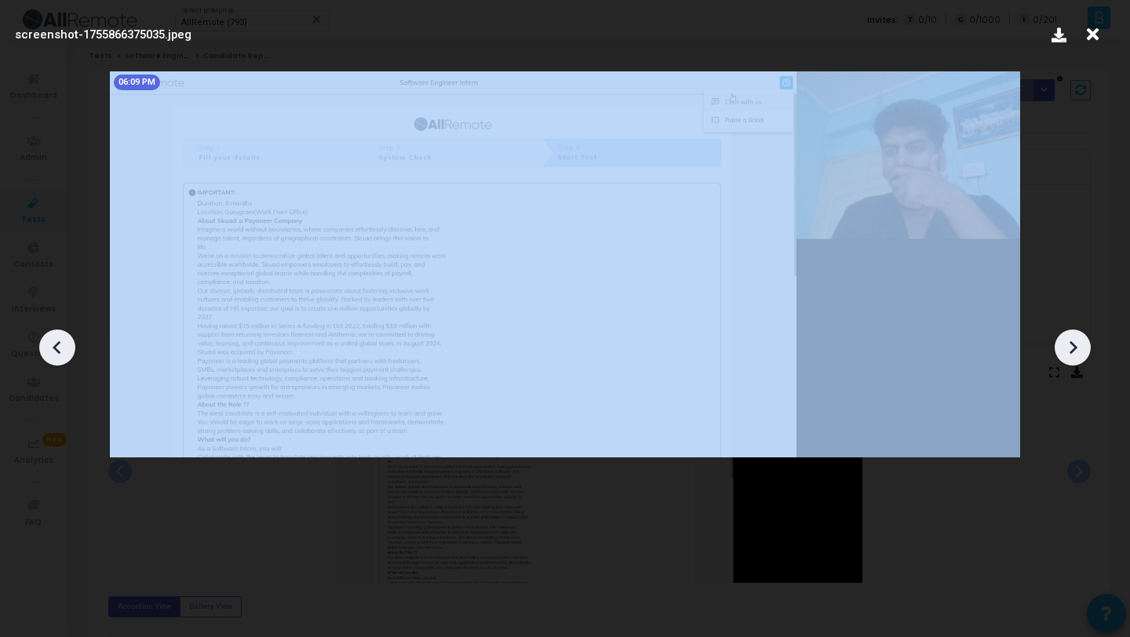
click at [1070, 355] on icon at bounding box center [1073, 348] width 24 height 24
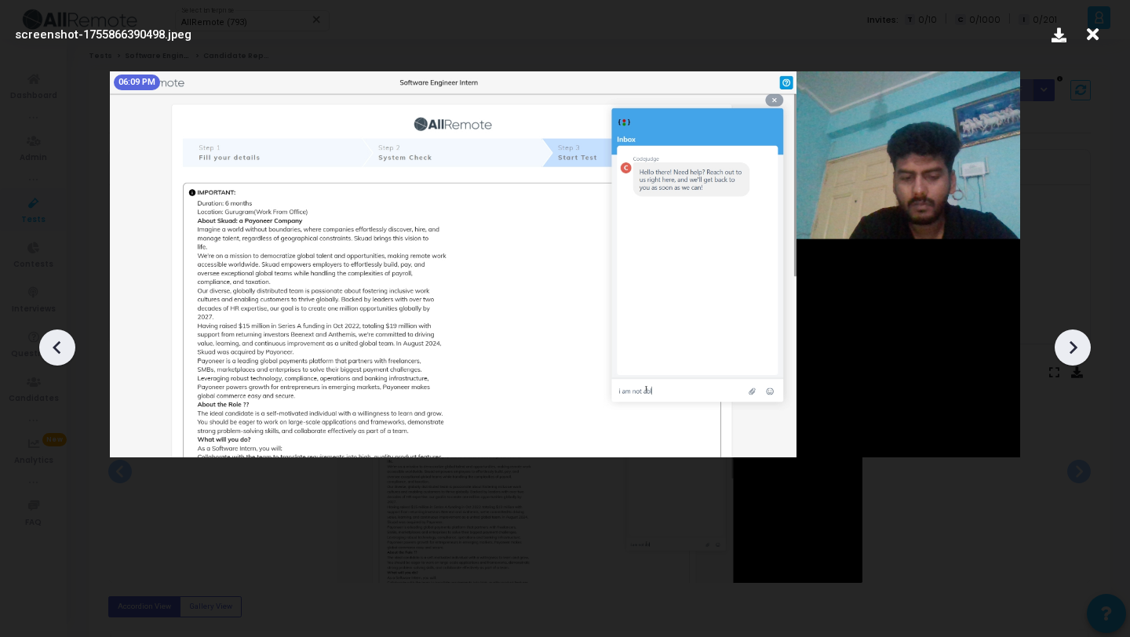
click at [1070, 355] on icon at bounding box center [1073, 348] width 24 height 24
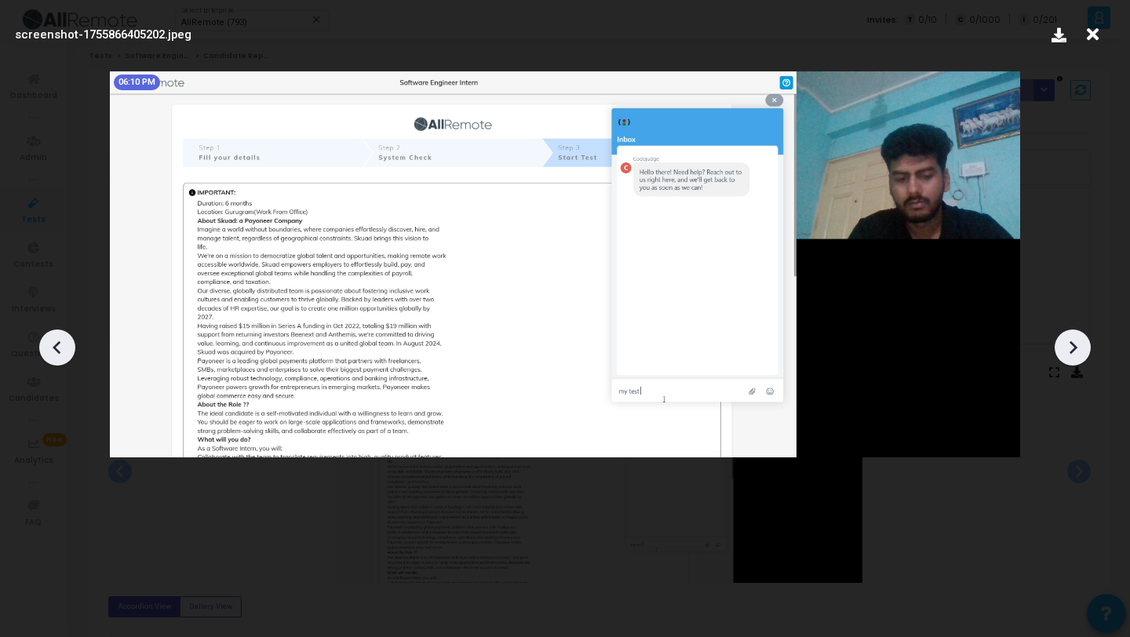
click at [1070, 355] on icon at bounding box center [1073, 348] width 24 height 24
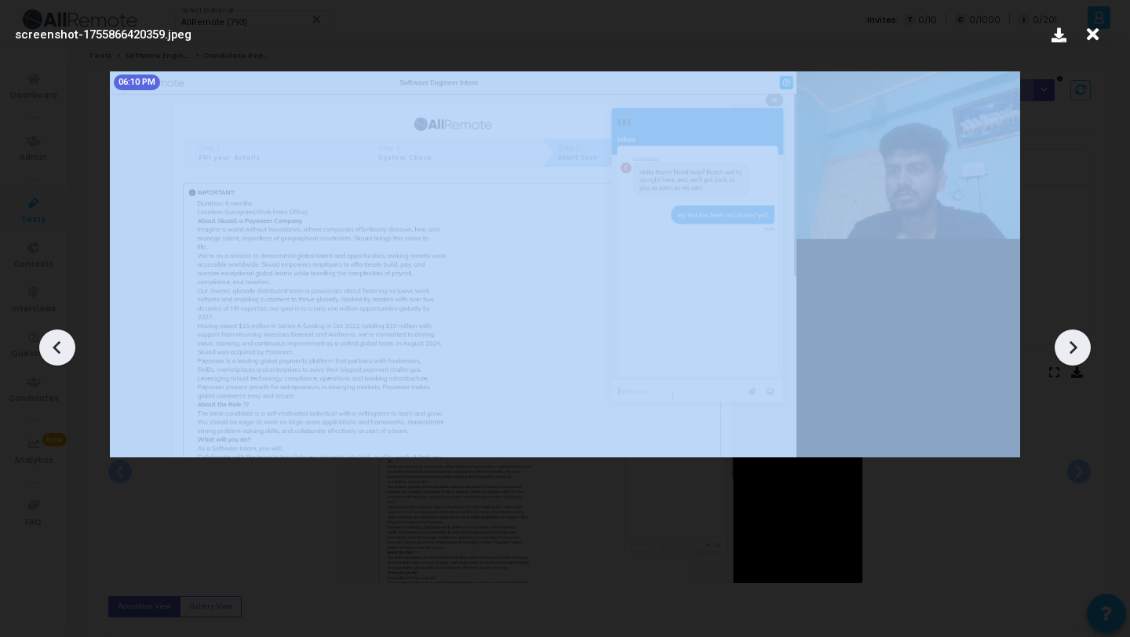
click at [1070, 355] on icon at bounding box center [1073, 348] width 24 height 24
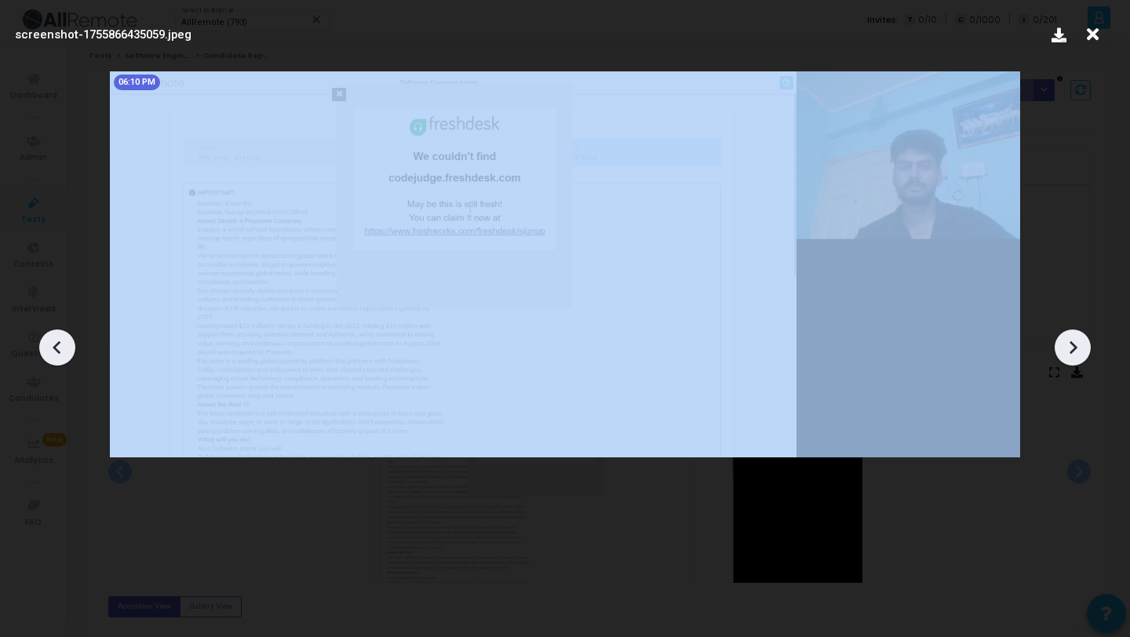
click at [1070, 355] on icon at bounding box center [1073, 348] width 24 height 24
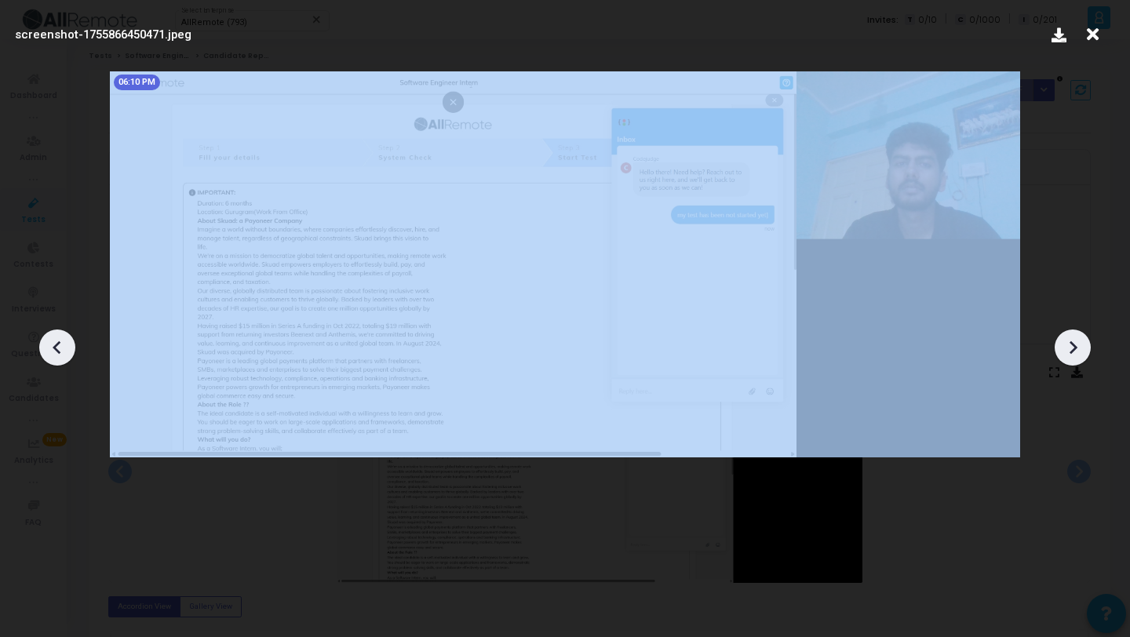
click at [1070, 355] on icon at bounding box center [1073, 348] width 24 height 24
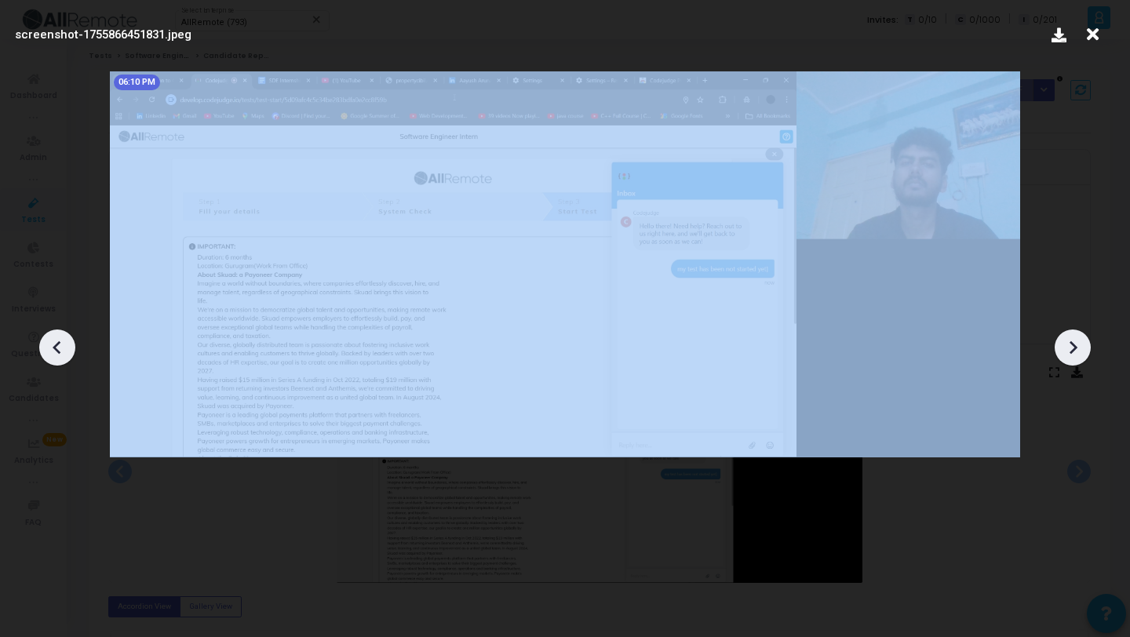
click at [1070, 355] on icon at bounding box center [1073, 348] width 24 height 24
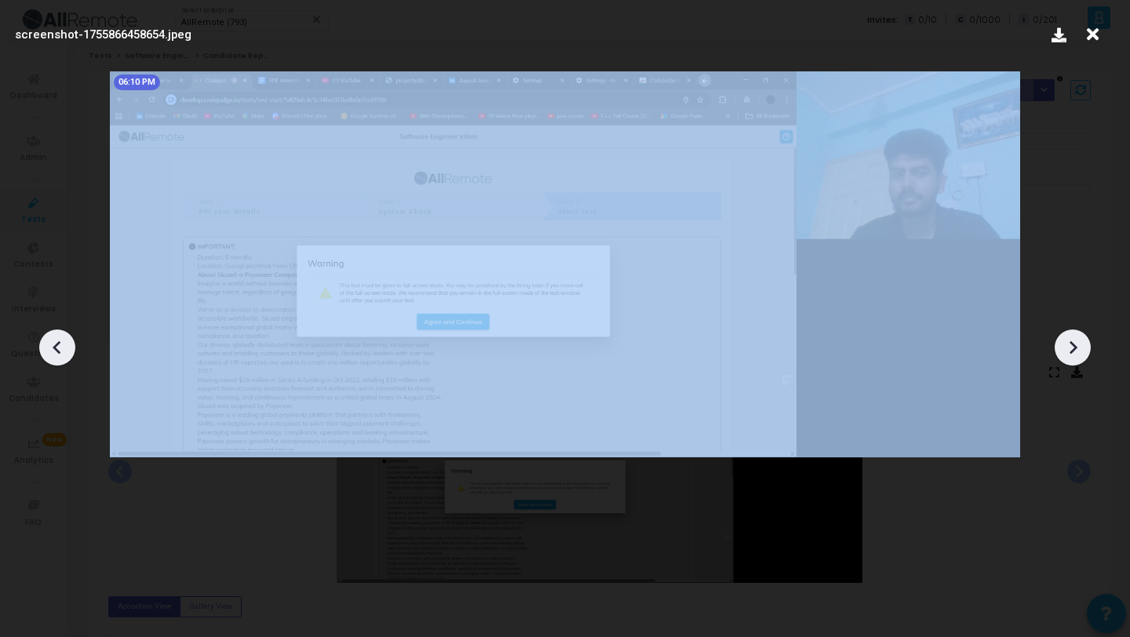
click at [1070, 355] on icon at bounding box center [1073, 348] width 24 height 24
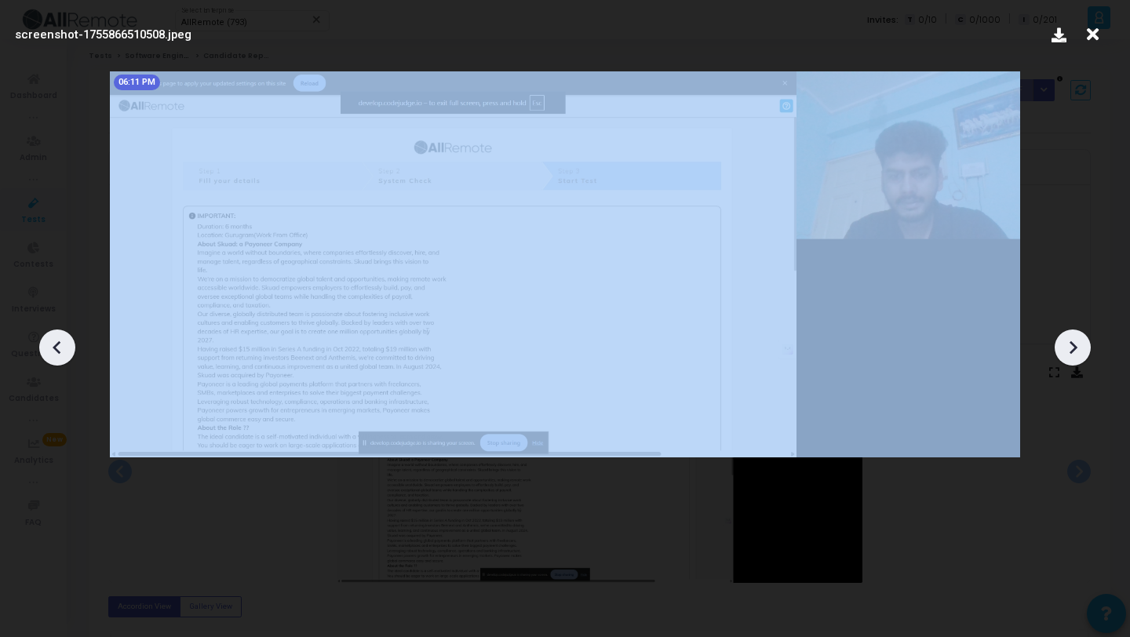
click at [1070, 355] on icon at bounding box center [1073, 348] width 24 height 24
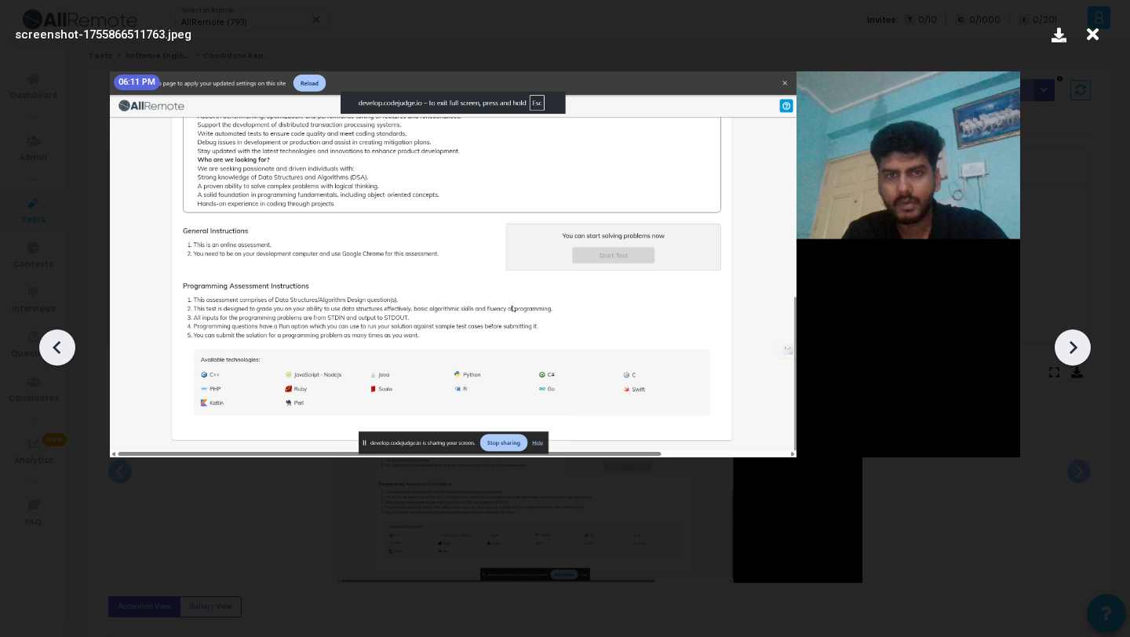
click at [1059, 343] on div at bounding box center [1072, 348] width 36 height 36
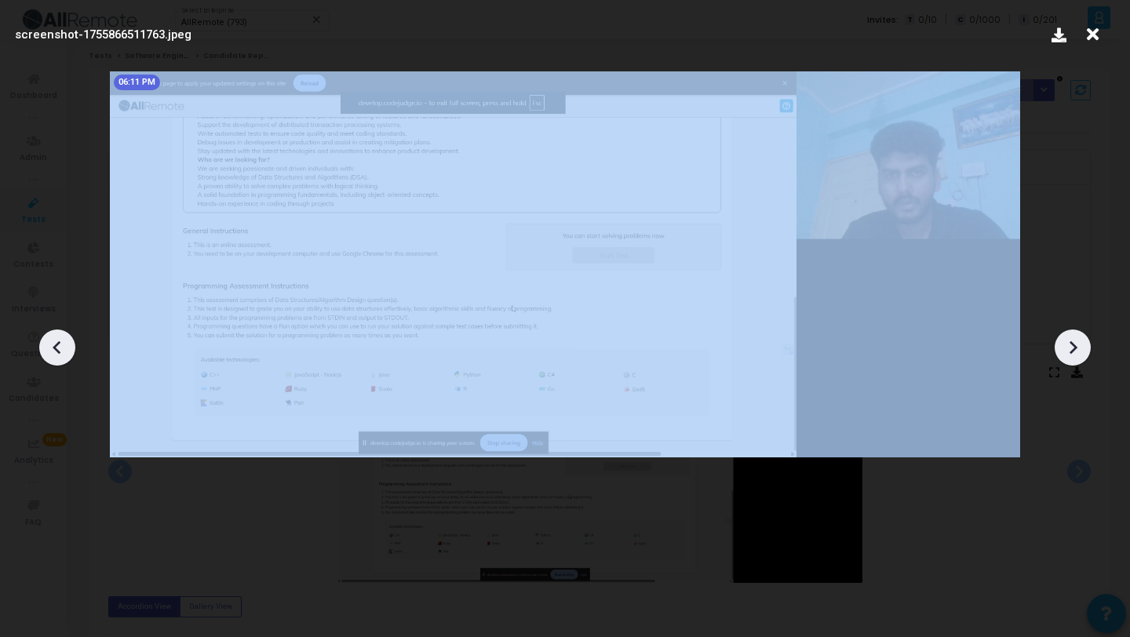
click at [1060, 343] on div at bounding box center [1072, 348] width 36 height 36
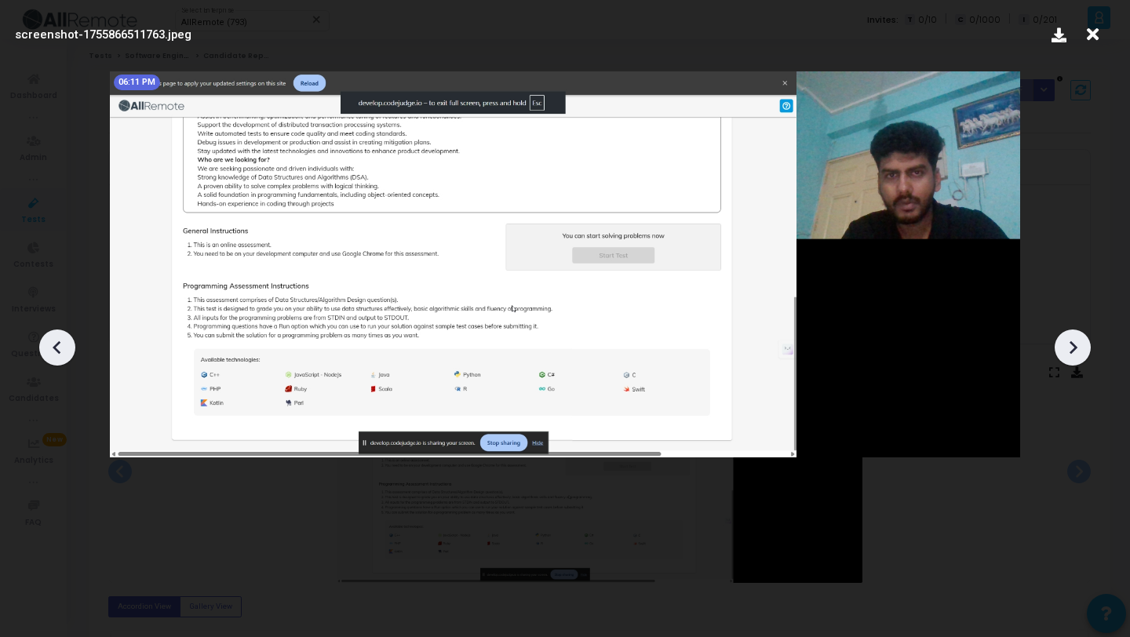
click at [1102, 27] on icon at bounding box center [1092, 35] width 24 height 30
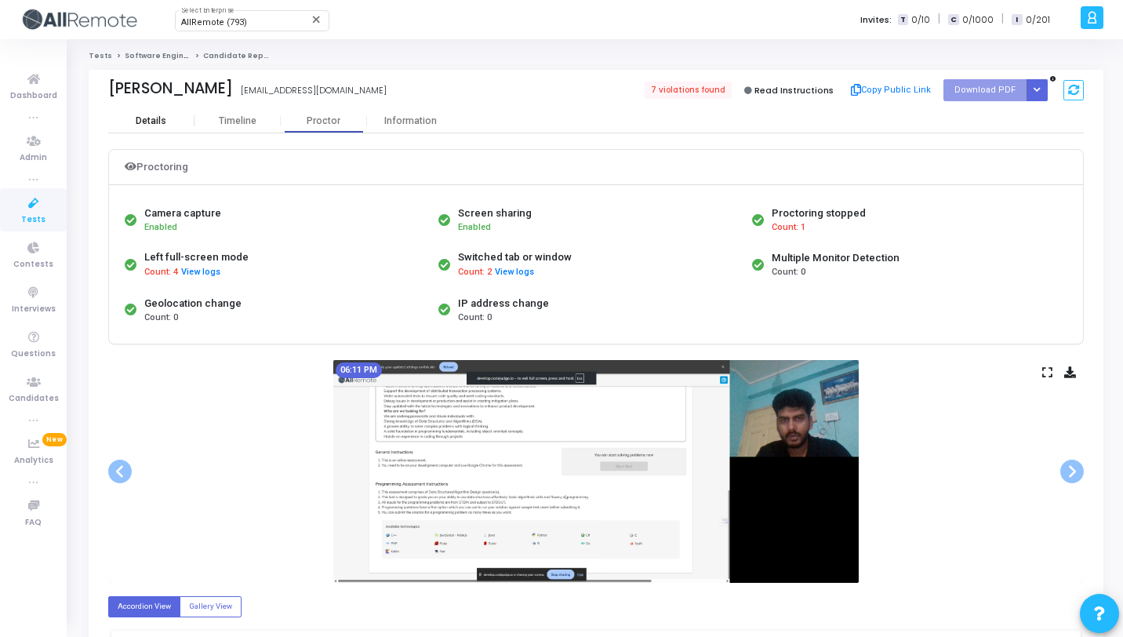
click at [140, 125] on div "Details" at bounding box center [151, 121] width 31 height 12
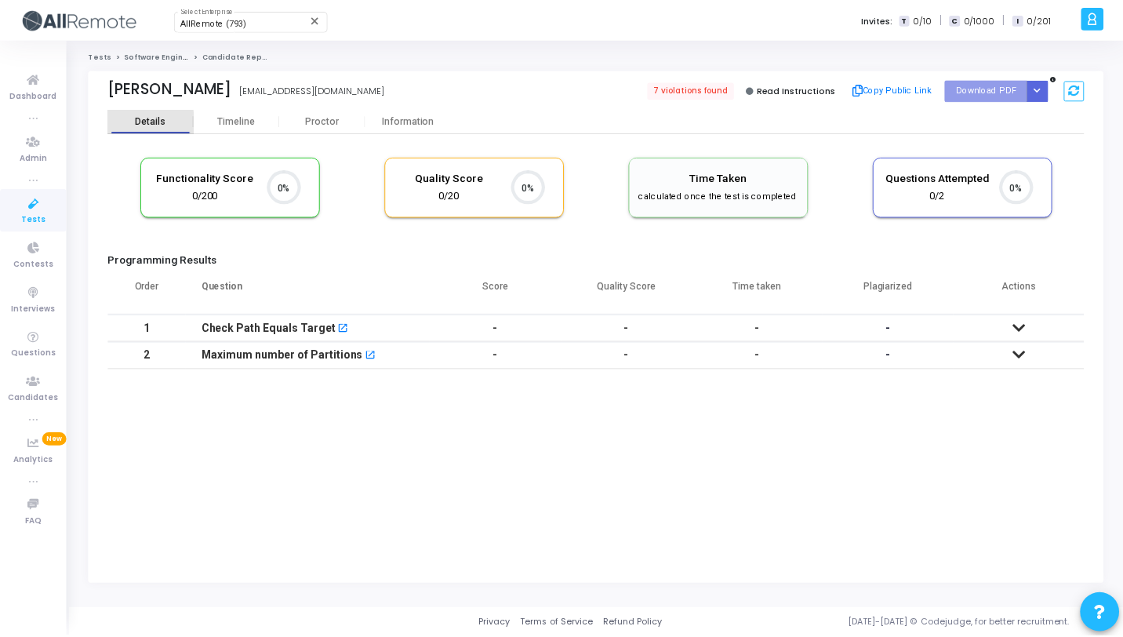
scroll to position [7, 7]
click at [918, 89] on button "Copy Public Link" at bounding box center [897, 90] width 90 height 24
click at [332, 122] on div "Proctor" at bounding box center [324, 121] width 86 height 12
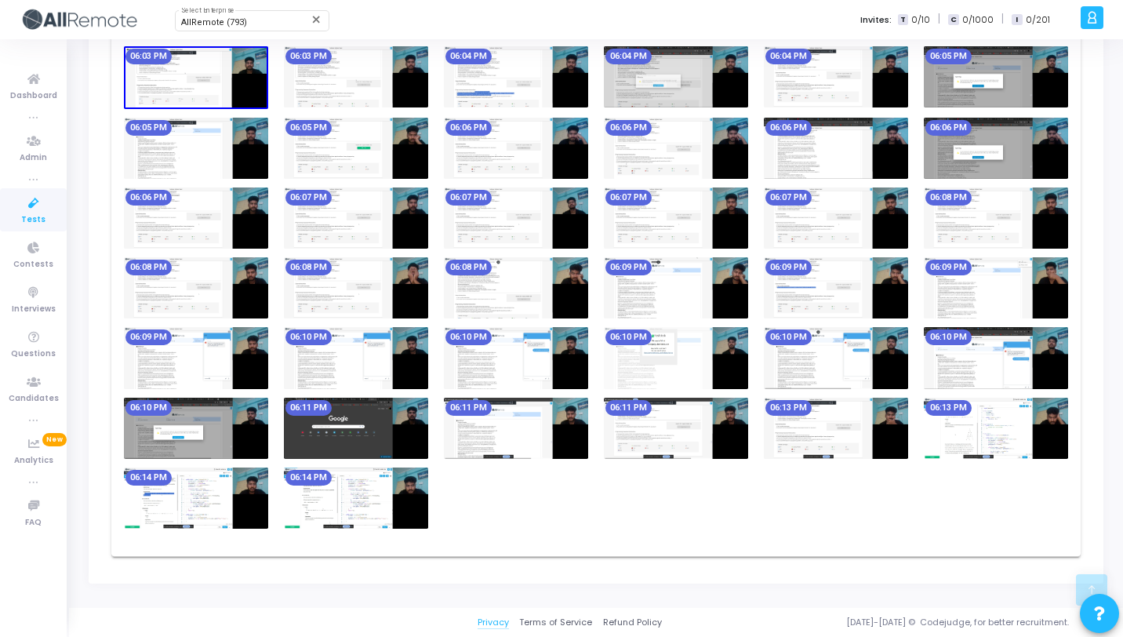
scroll to position [642, 0]
click at [388, 501] on img at bounding box center [356, 498] width 144 height 61
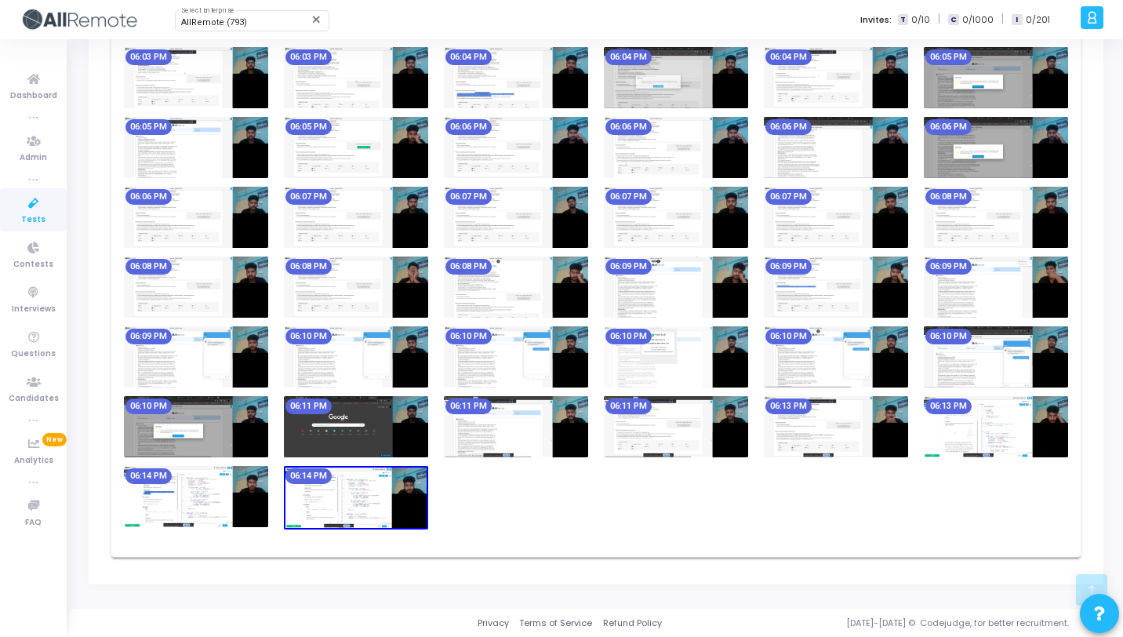
click at [991, 417] on img at bounding box center [996, 426] width 144 height 61
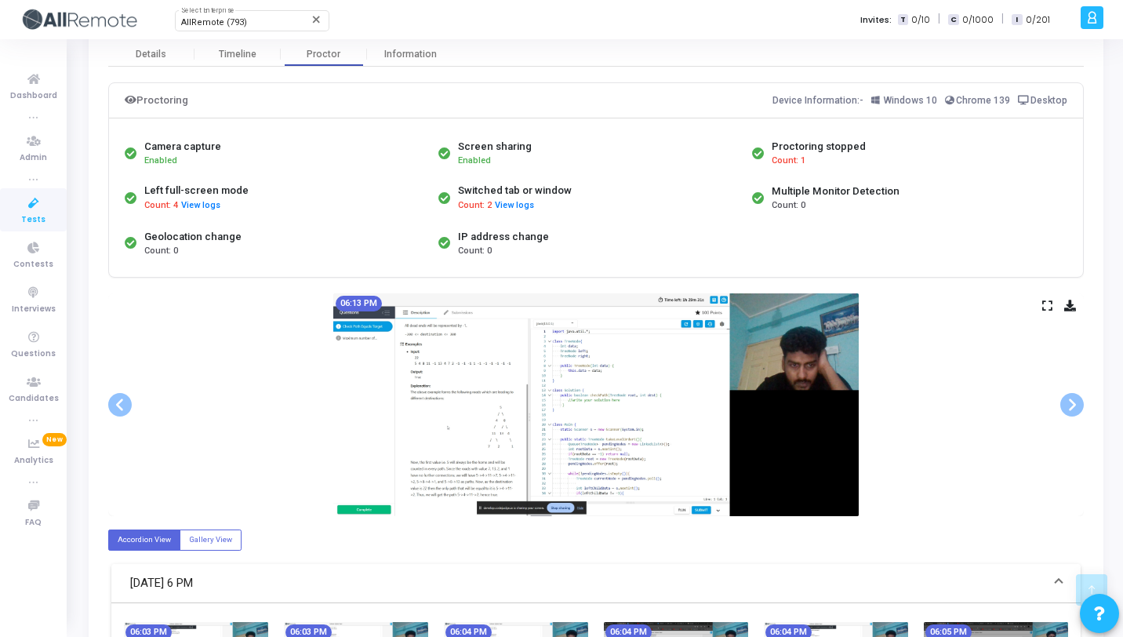
scroll to position [0, 0]
